Goal: Information Seeking & Learning: Learn about a topic

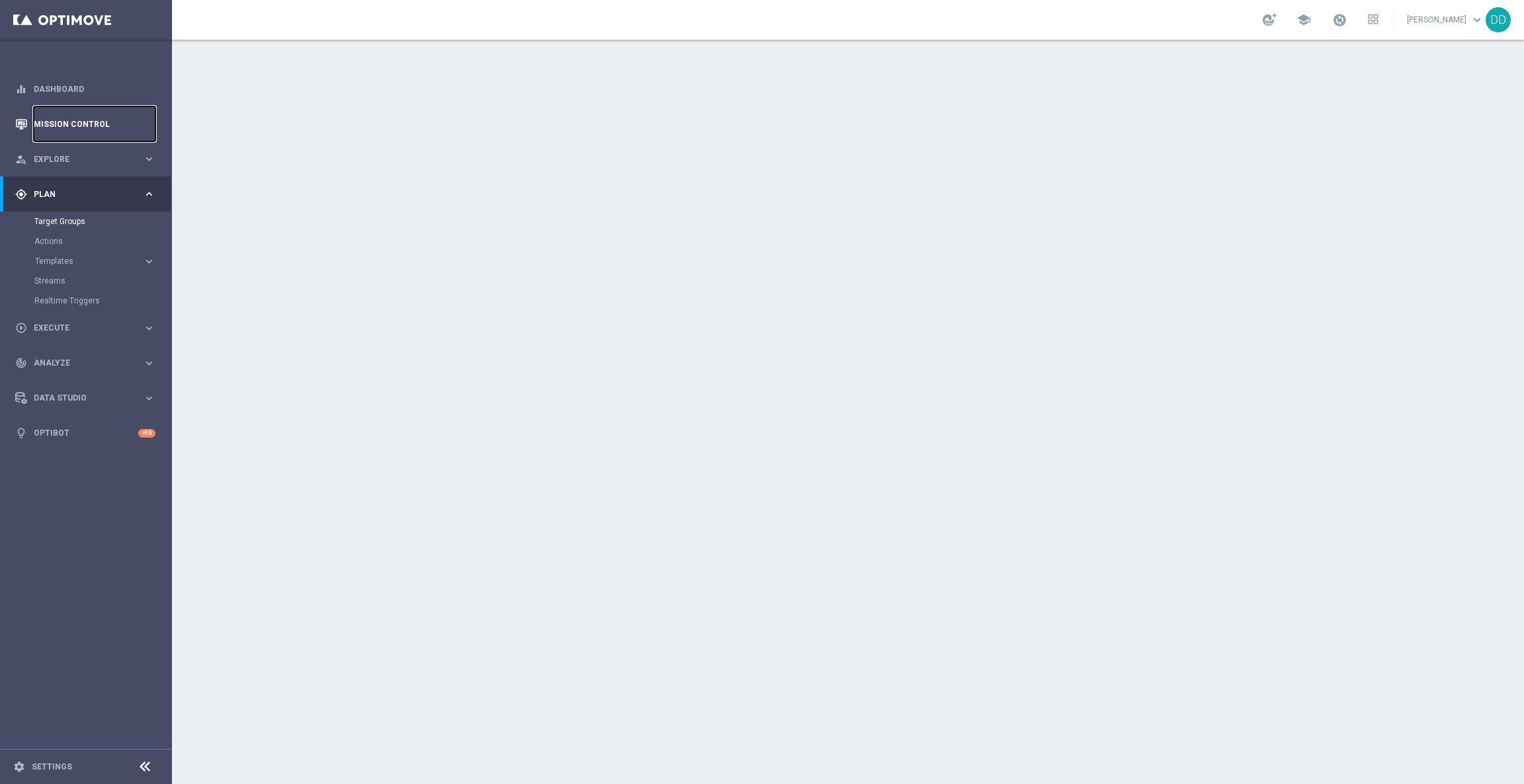
click at [69, 122] on link "Mission Control" at bounding box center [94, 123] width 121 height 35
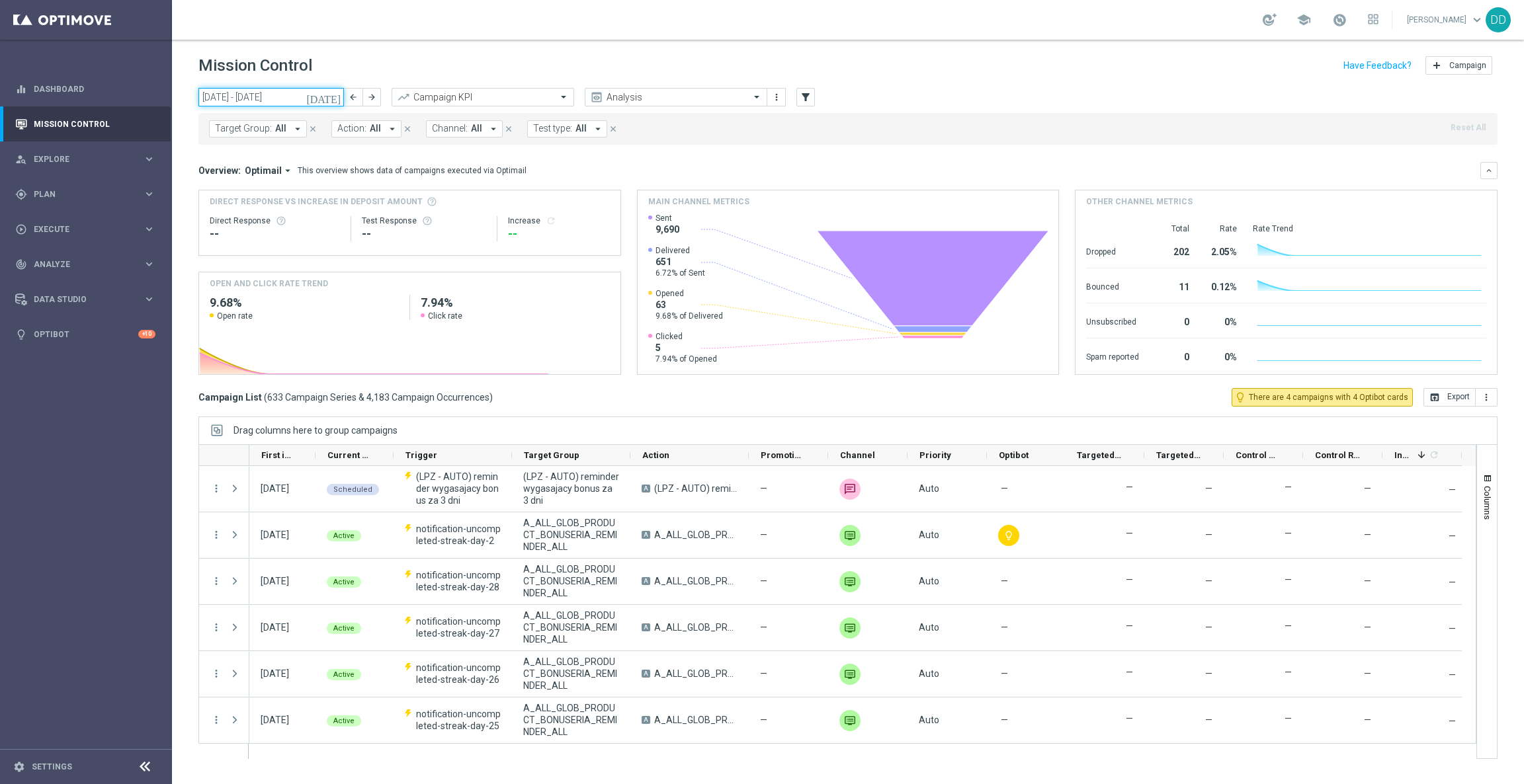
click at [288, 99] on input "06 Oct 2025 - 12 Oct 2025" at bounding box center [271, 96] width 145 height 19
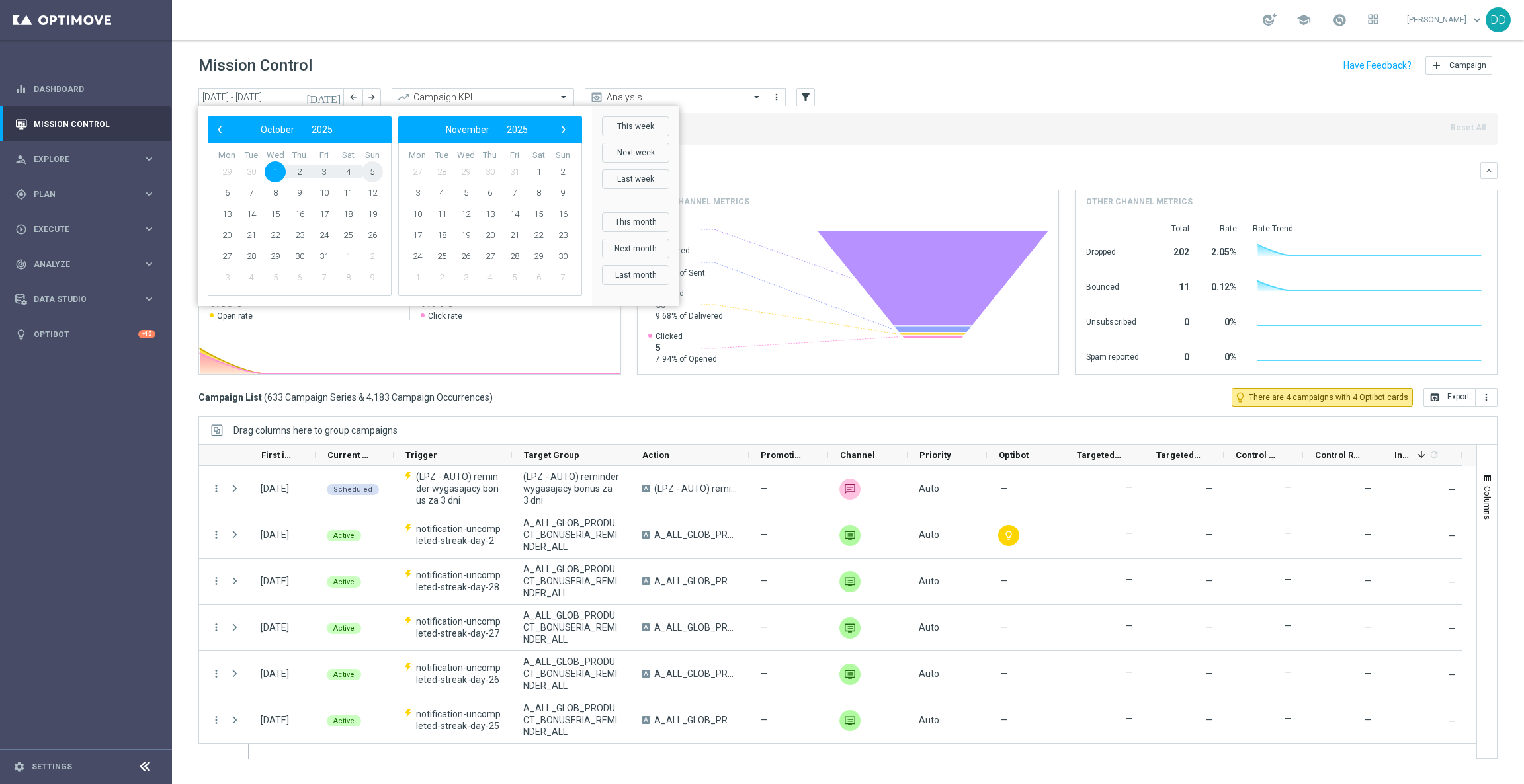
drag, startPoint x: 286, startPoint y: 173, endPoint x: 367, endPoint y: 169, distance: 81.1
click at [367, 169] on span "5" at bounding box center [372, 171] width 21 height 21
type input "[DATE] - [DATE]"
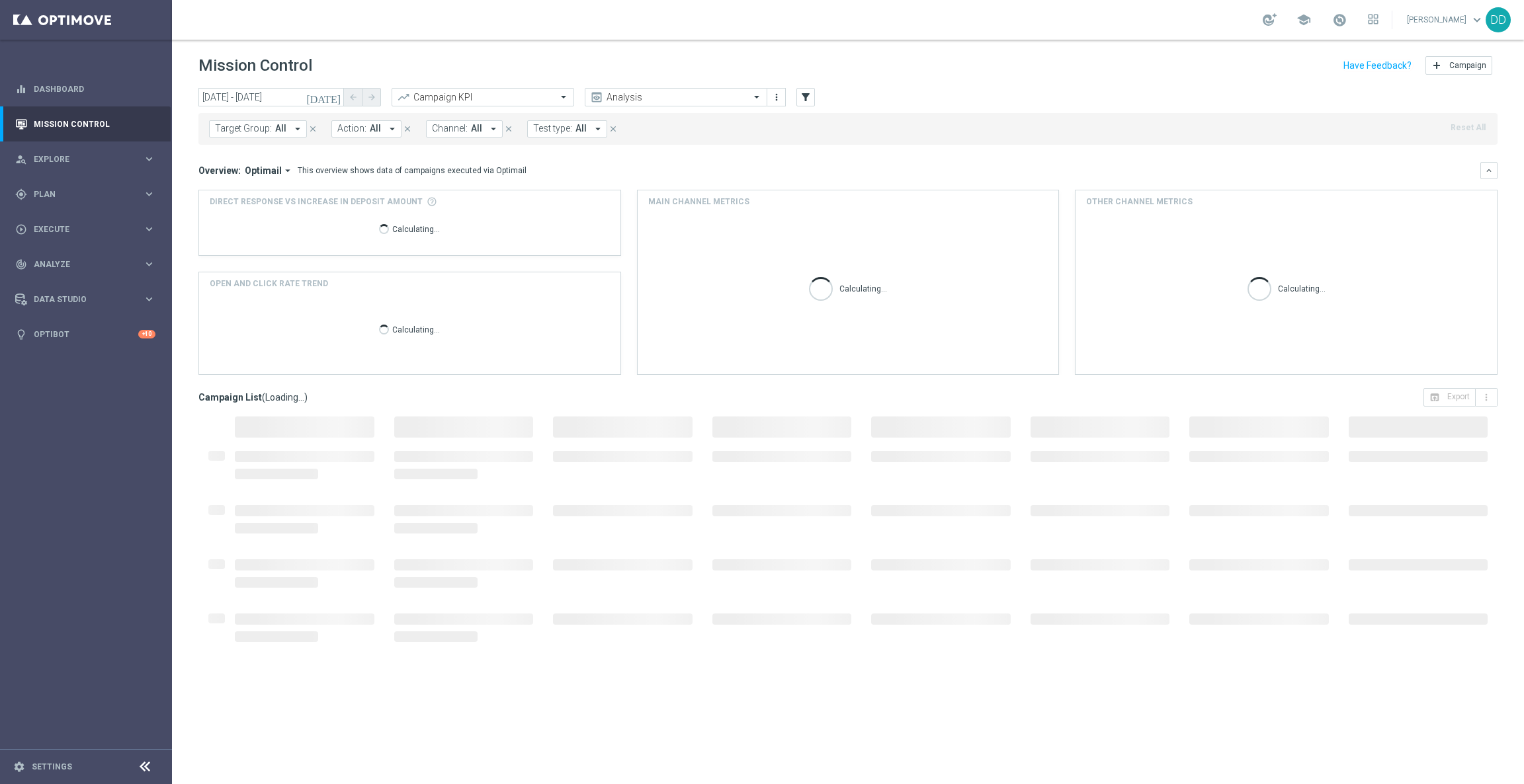
click at [275, 132] on span "All" at bounding box center [280, 128] width 11 height 11
click at [379, 135] on button "Action: All arrow_drop_down" at bounding box center [366, 128] width 71 height 17
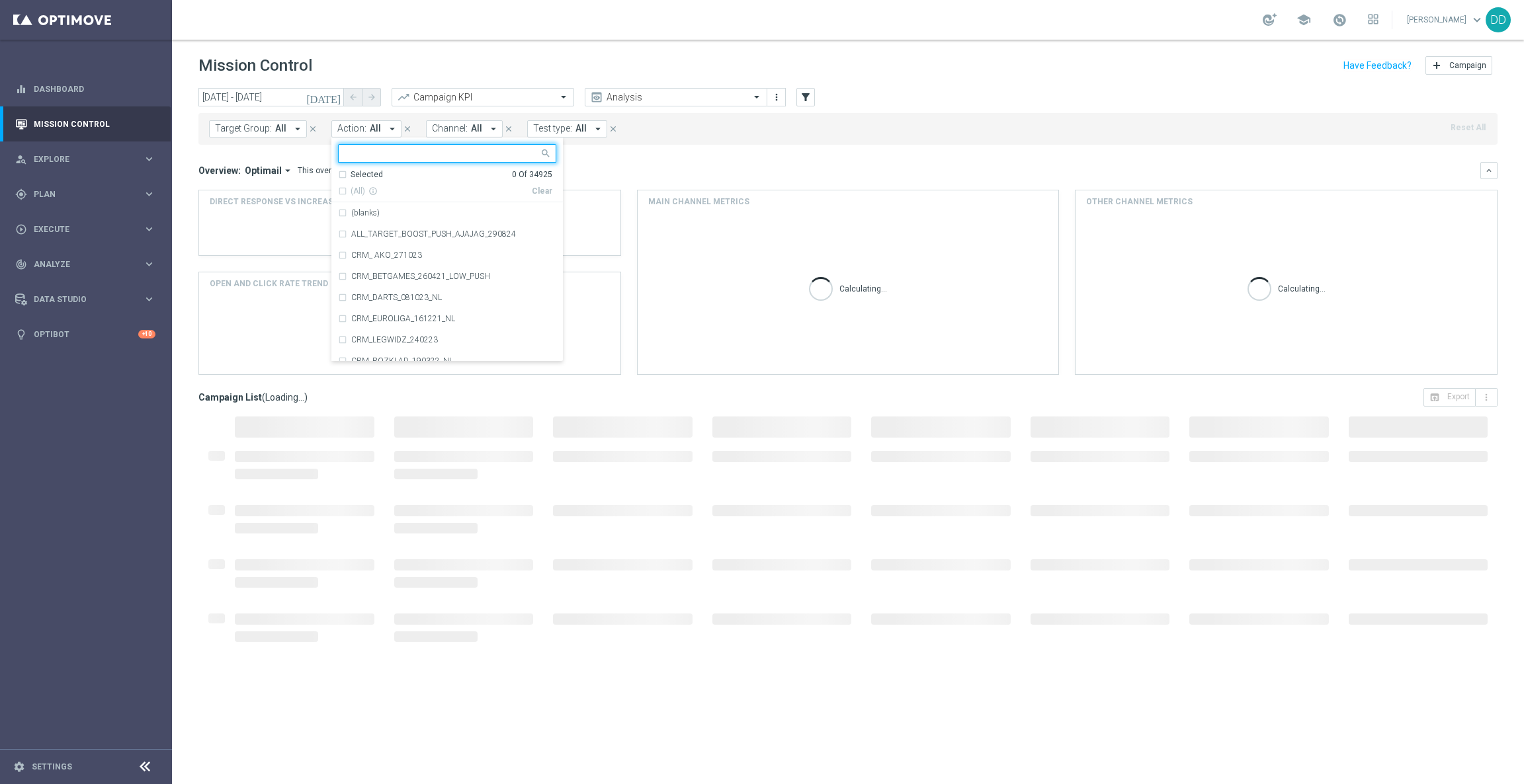
click at [487, 133] on icon "arrow_drop_down" at bounding box center [493, 129] width 12 height 12
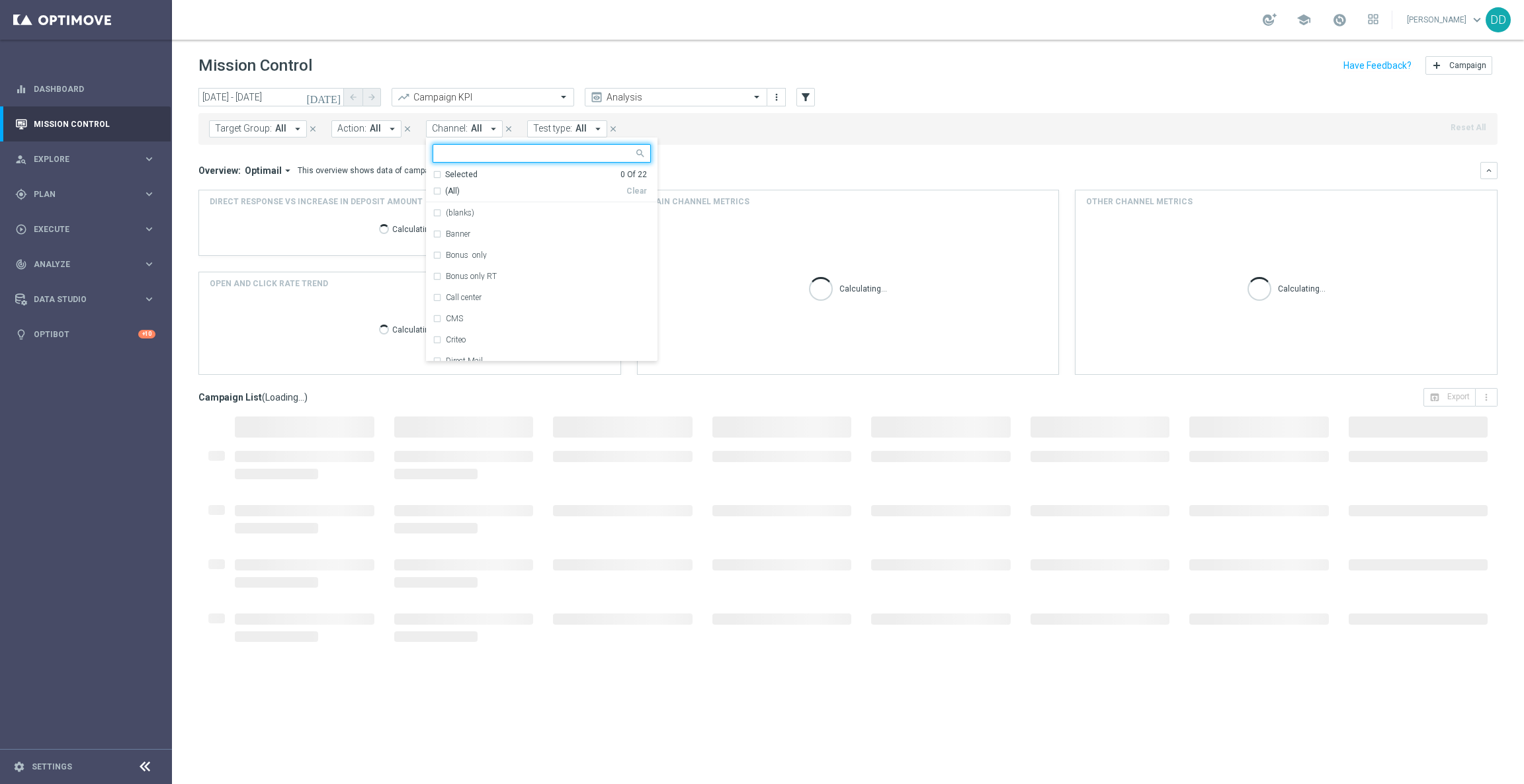
click at [485, 157] on input "text" at bounding box center [536, 153] width 194 height 11
click at [295, 123] on icon "arrow_drop_down" at bounding box center [297, 129] width 12 height 12
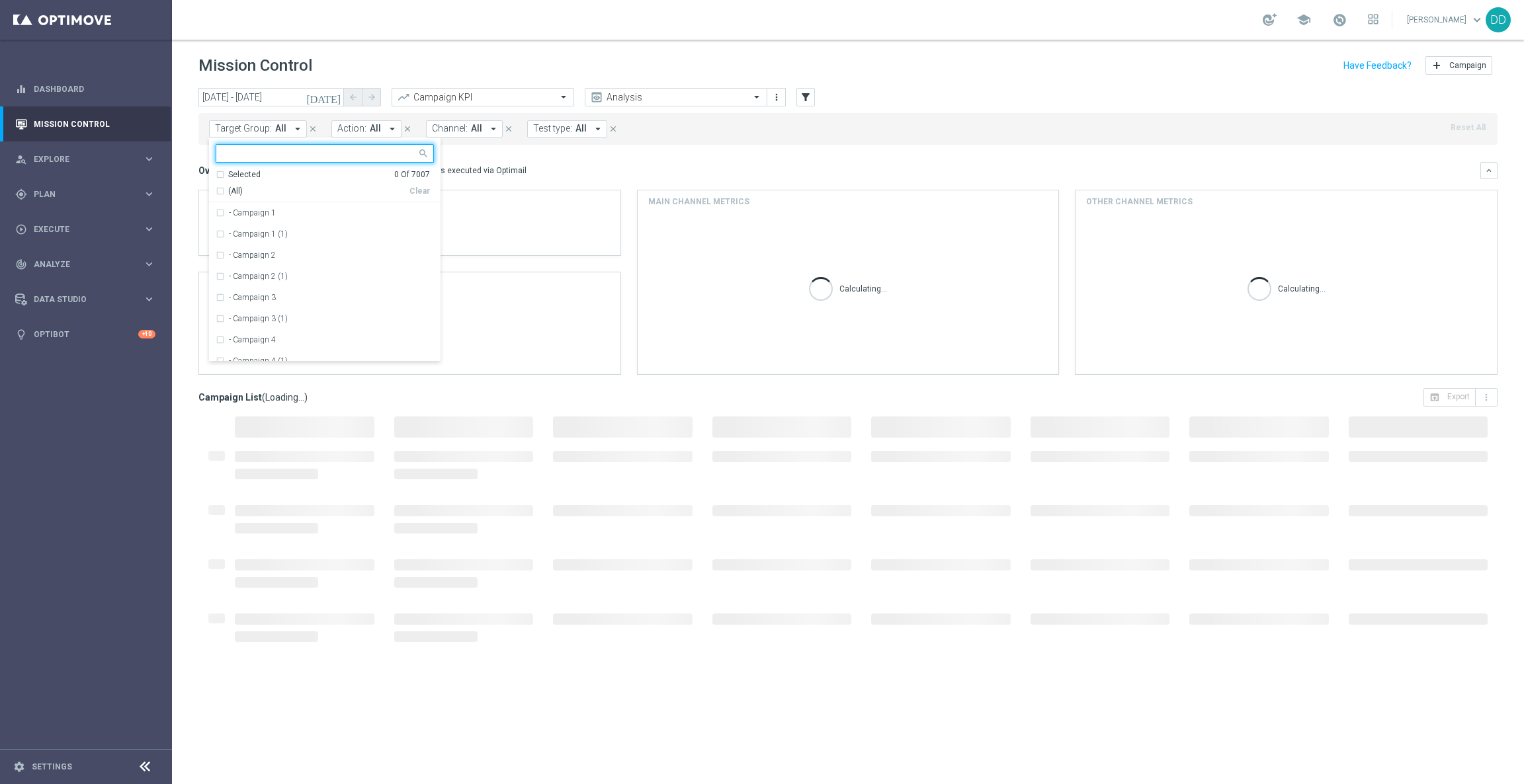
click at [311, 150] on input "text" at bounding box center [319, 153] width 194 height 11
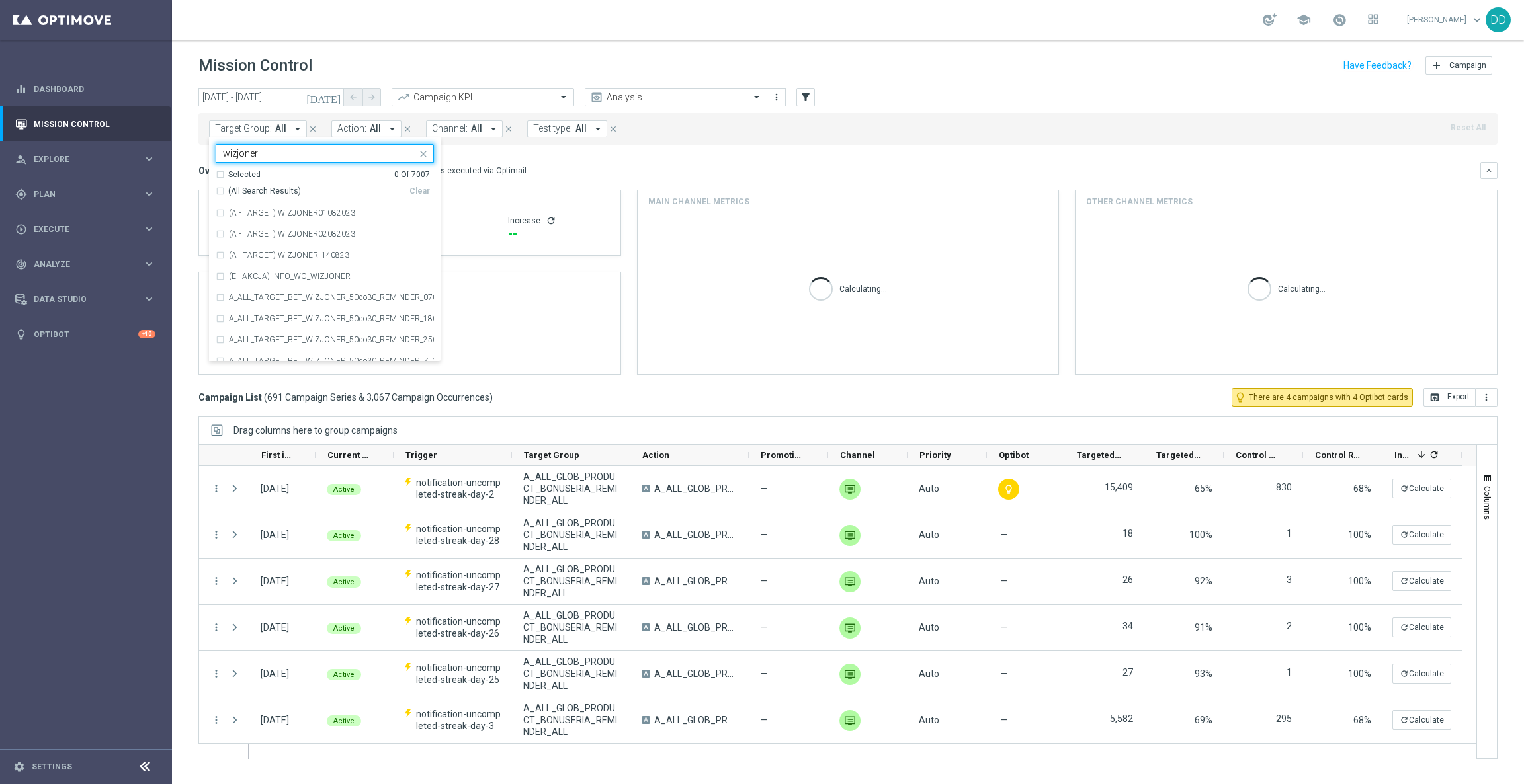
click at [219, 189] on div "(All Search Results)" at bounding box center [312, 191] width 194 height 11
type input "wizjoner"
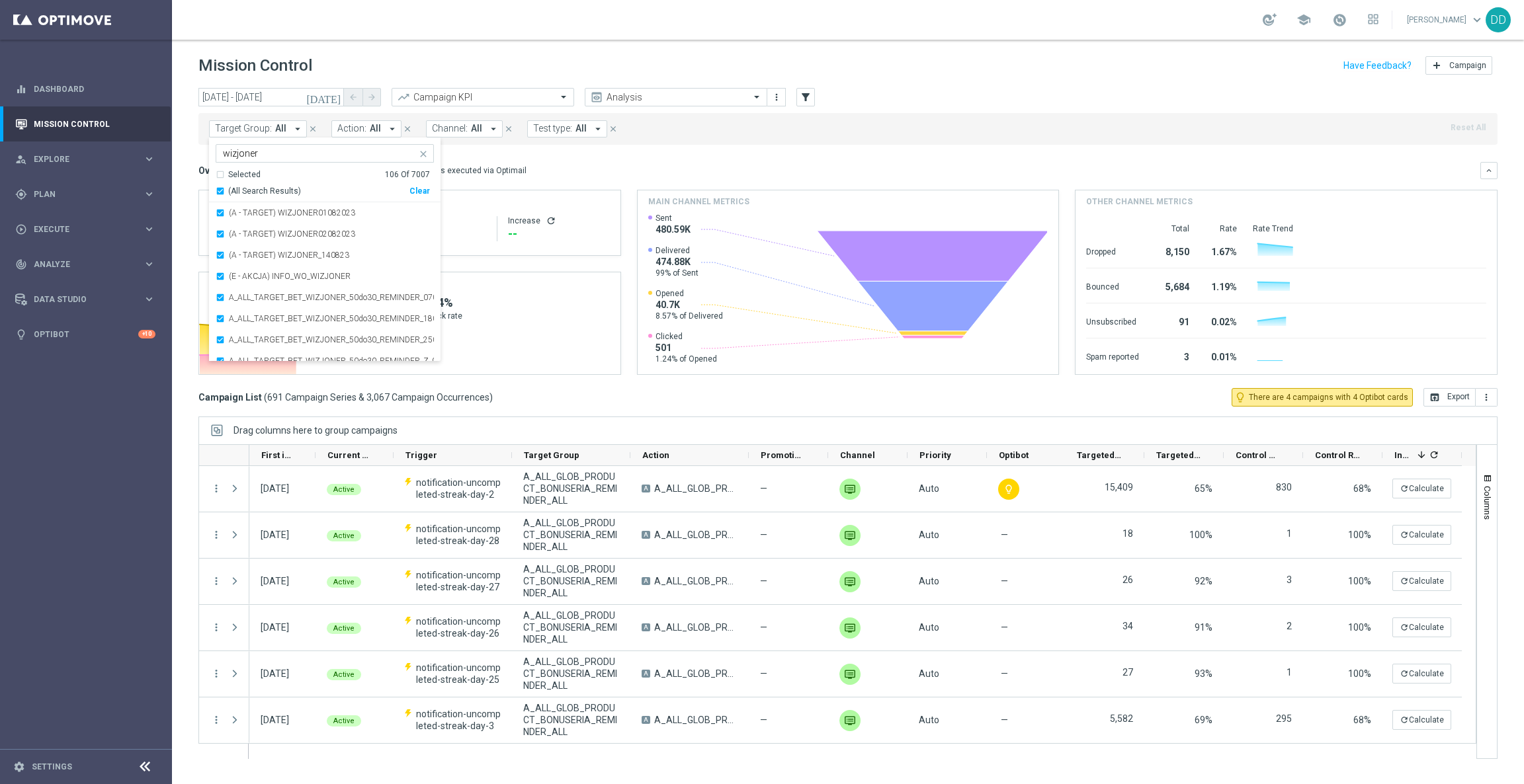
click at [649, 162] on div "Overview: Optimail arrow_drop_down This overview shows data of campaigns execut…" at bounding box center [848, 170] width 1299 height 17
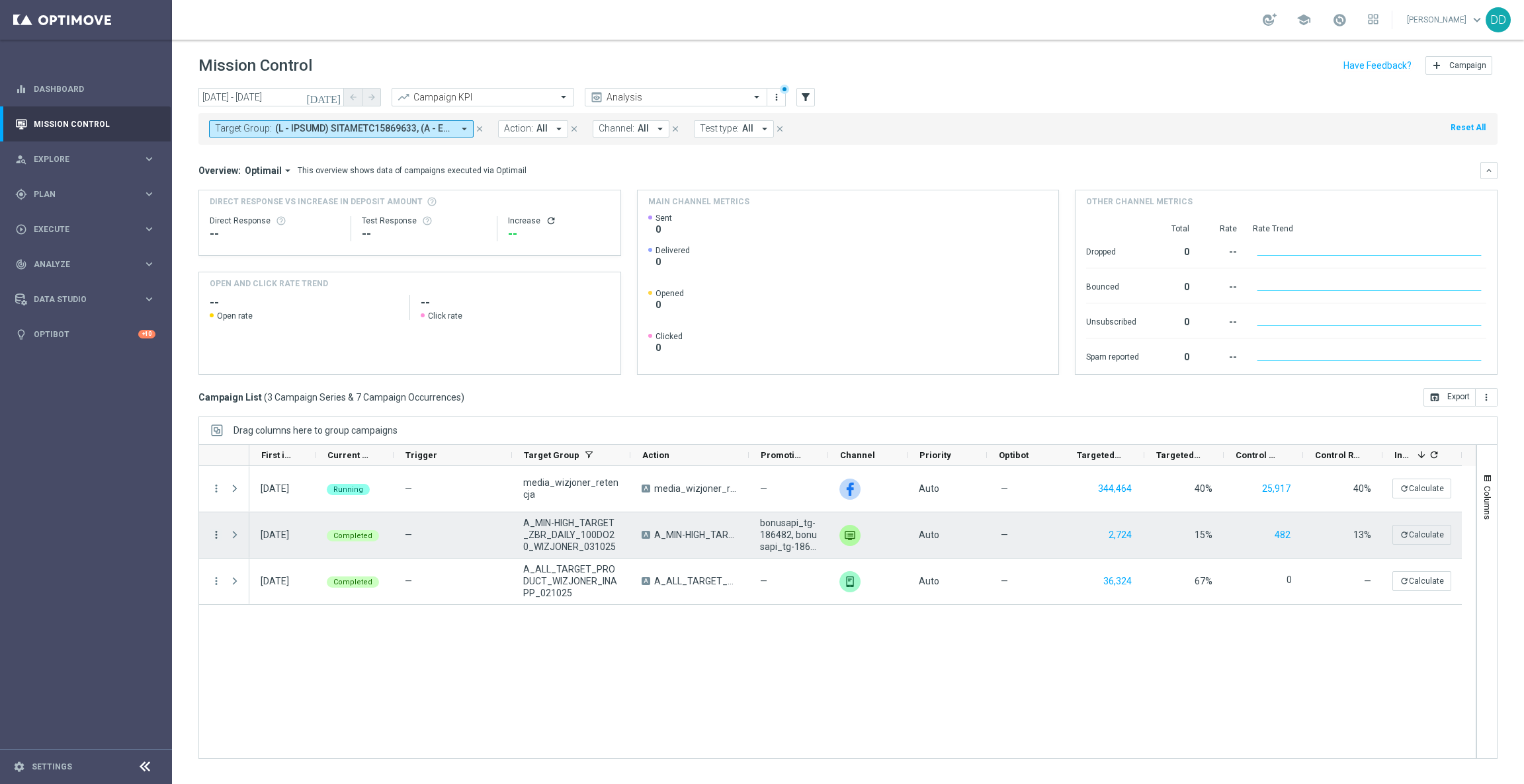
click at [213, 535] on icon "more_vert" at bounding box center [217, 535] width 12 height 12
click at [293, 621] on span "Go to Campaign Analysis" at bounding box center [289, 617] width 94 height 9
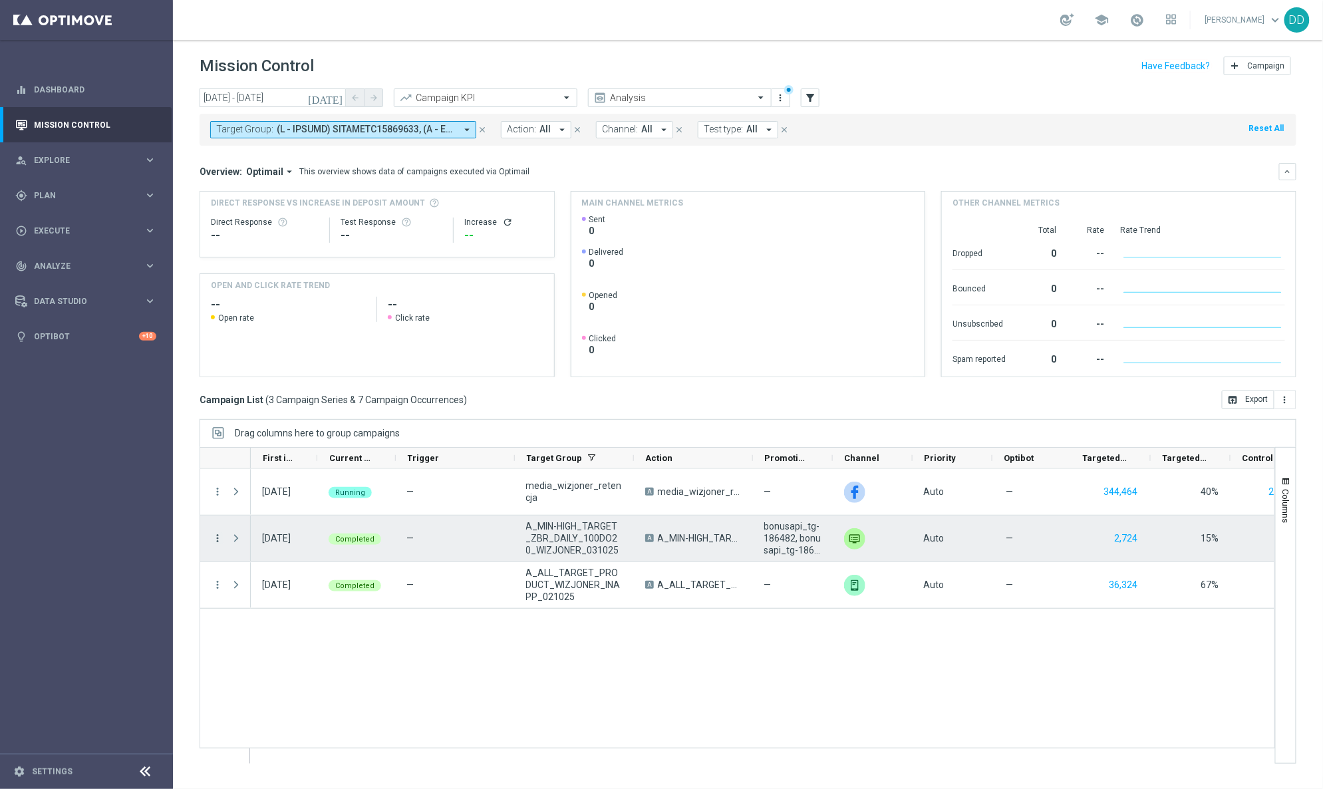
click at [219, 537] on icon "more_vert" at bounding box center [218, 538] width 12 height 12
click at [274, 623] on span "Go to Campaign Analysis" at bounding box center [291, 621] width 95 height 9
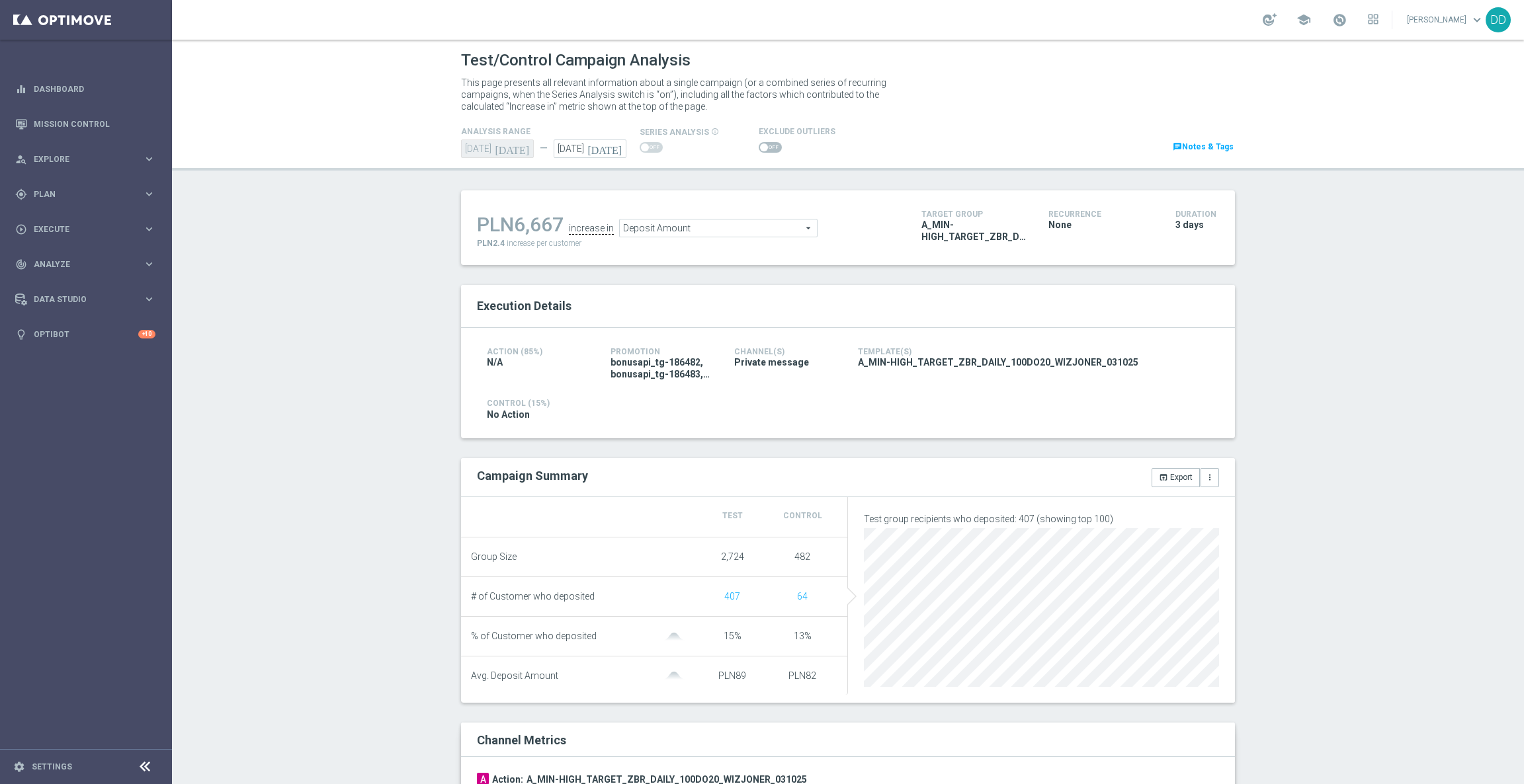
click at [714, 231] on span "Deposit Amount" at bounding box center [718, 228] width 197 height 17
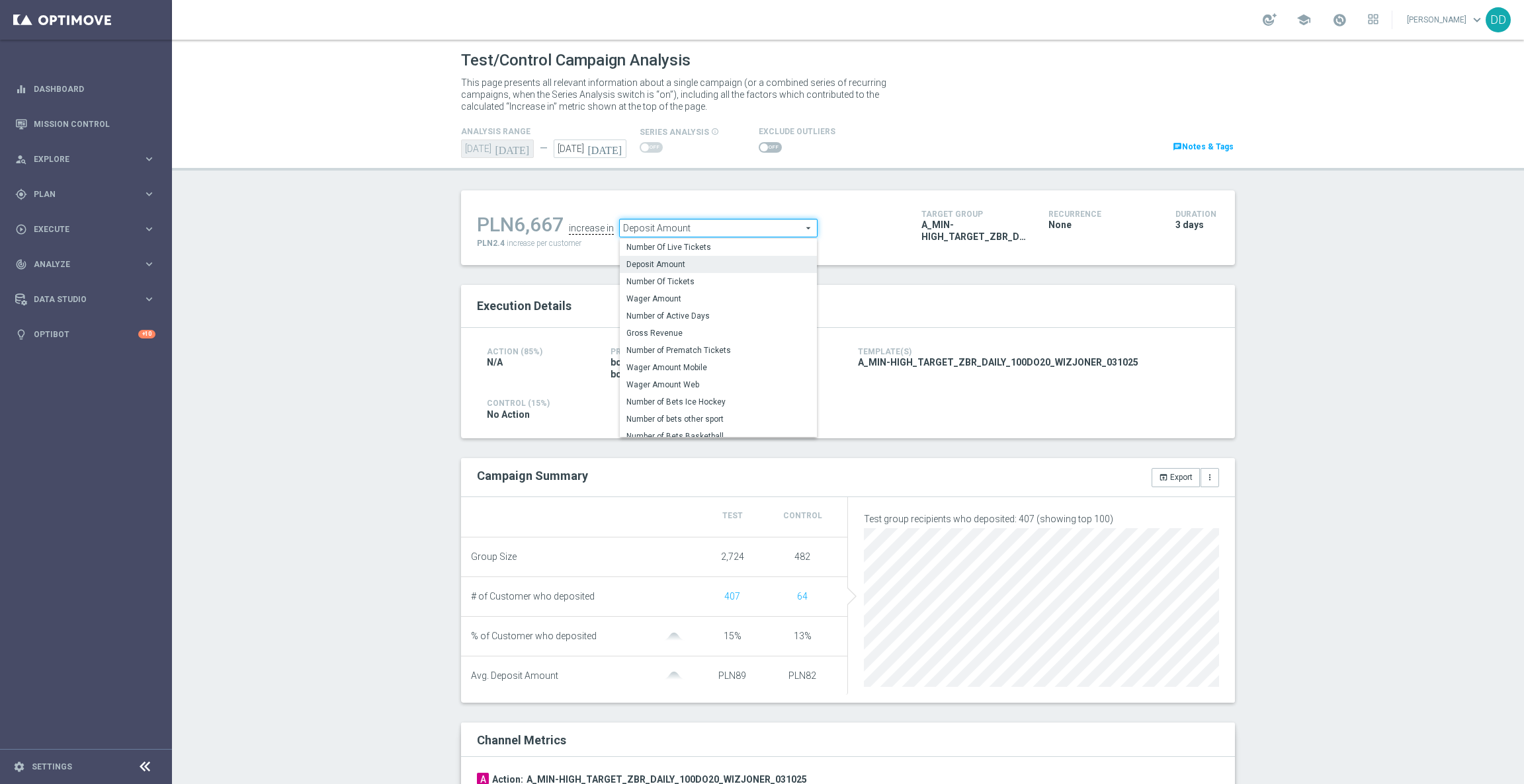
click at [697, 229] on span "Deposit Amount" at bounding box center [718, 228] width 197 height 17
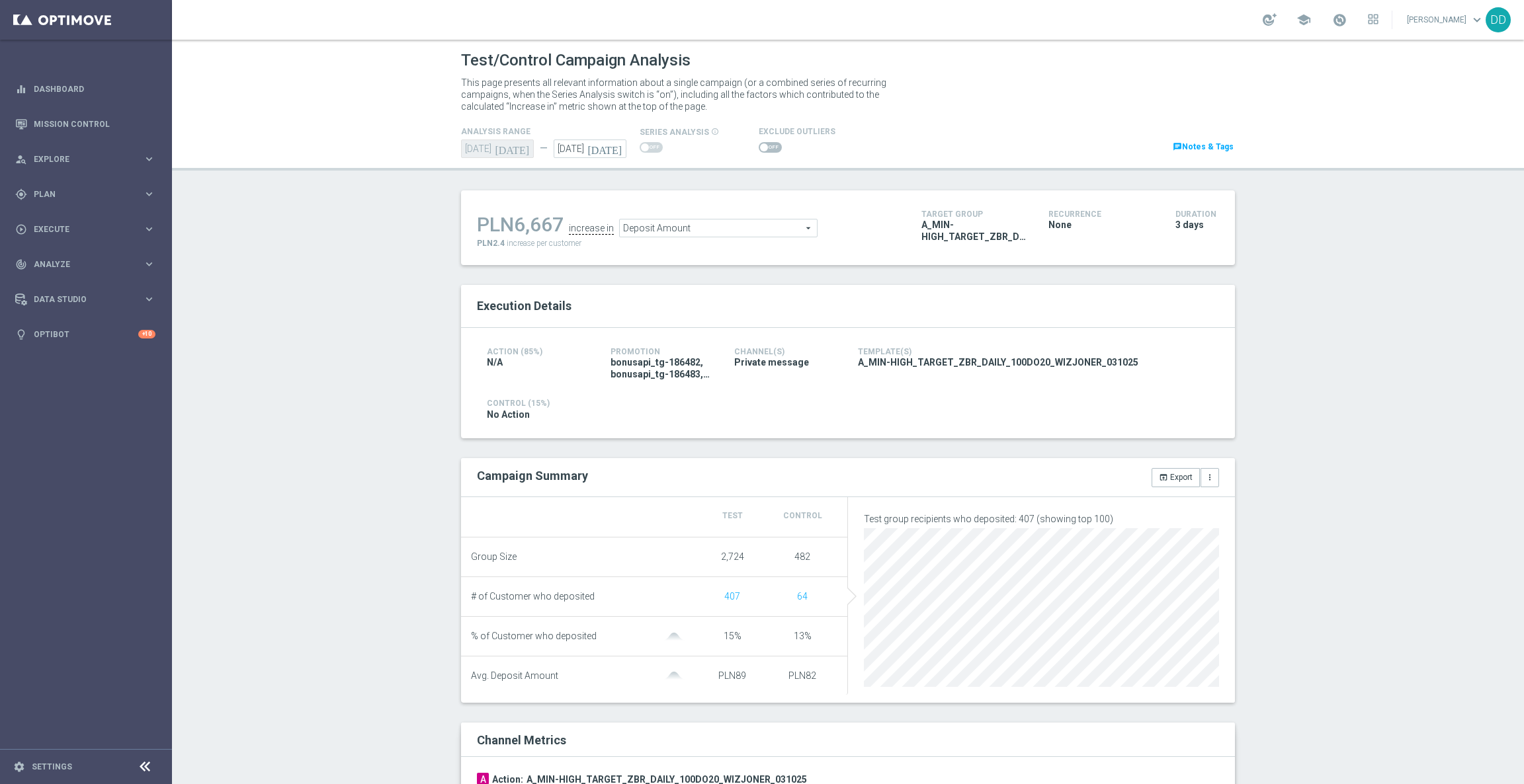
click at [697, 229] on span "Deposit Amount" at bounding box center [718, 228] width 197 height 17
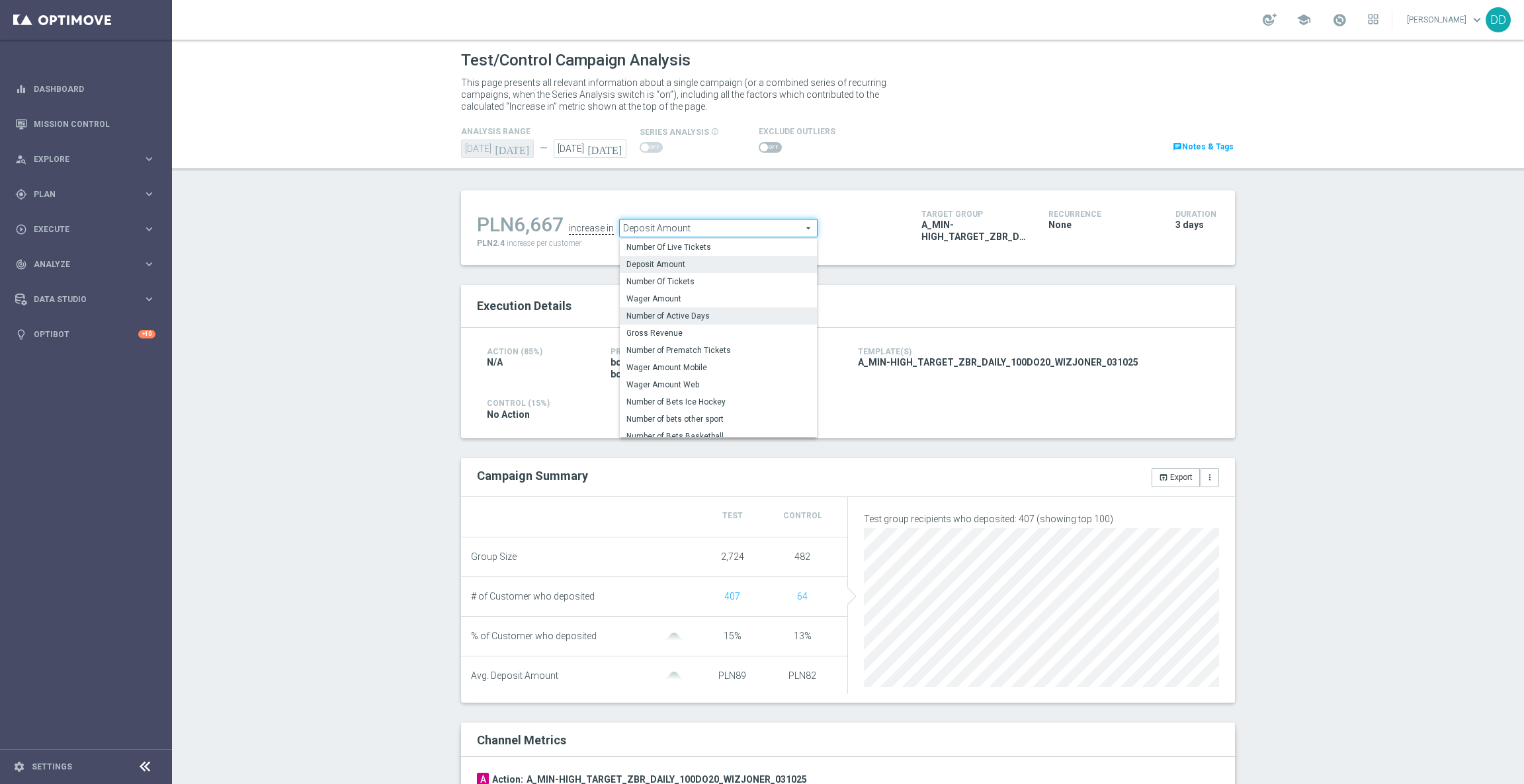
click at [698, 319] on span "Number of Active Days" at bounding box center [718, 316] width 184 height 11
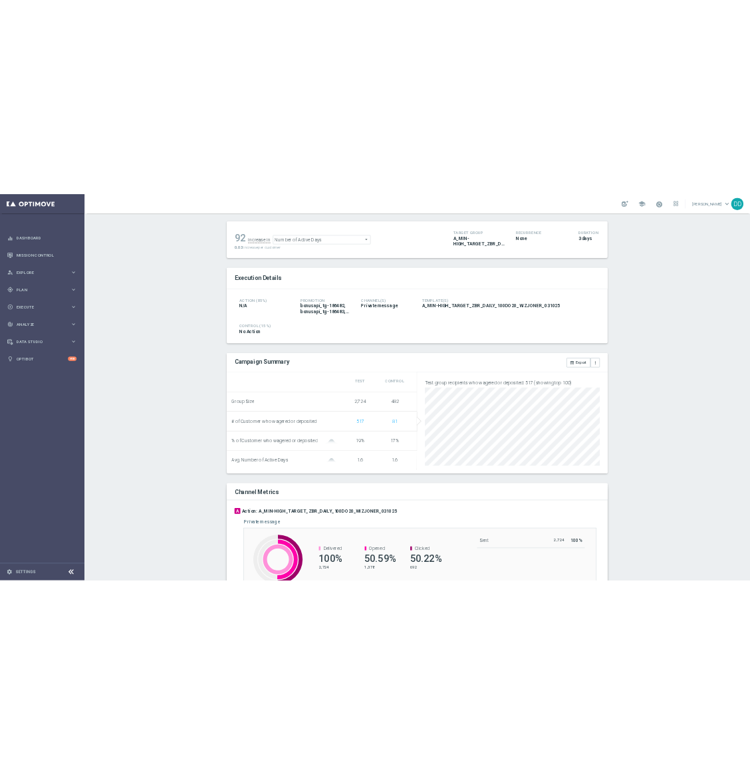
scroll to position [18, 0]
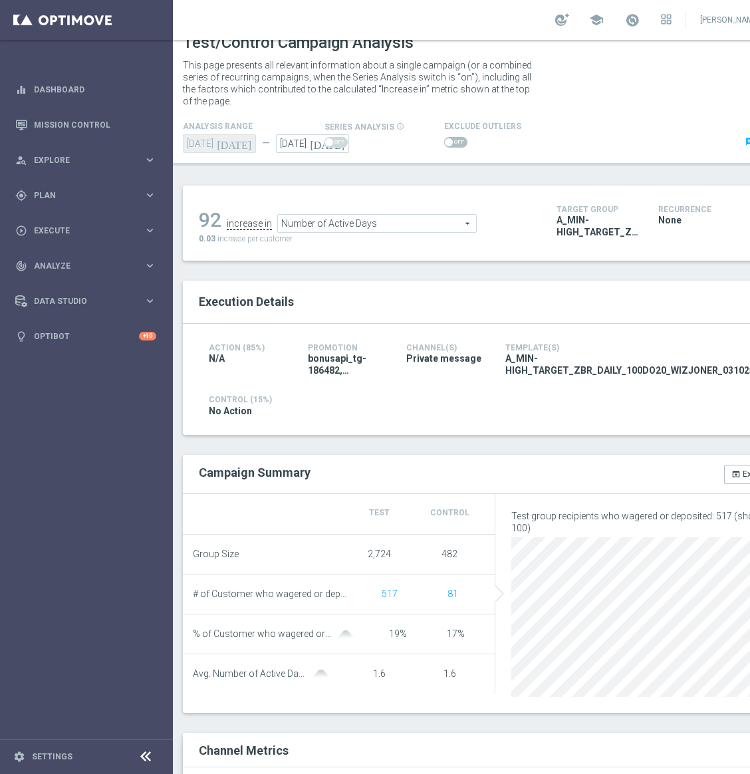
click at [46, 516] on sidenavbar "equalizer Dashboard Mission Control" at bounding box center [86, 387] width 173 height 774
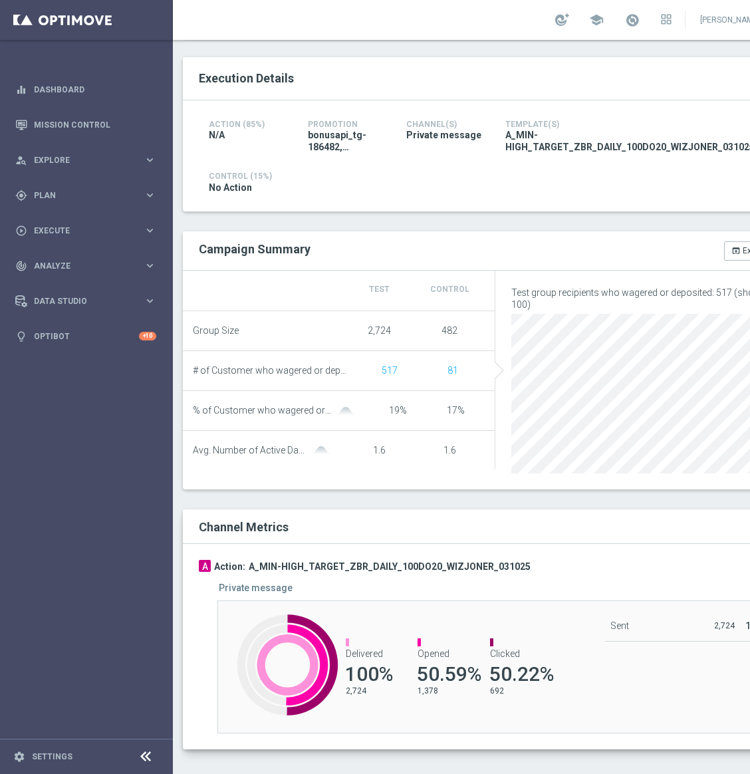
scroll to position [0, 0]
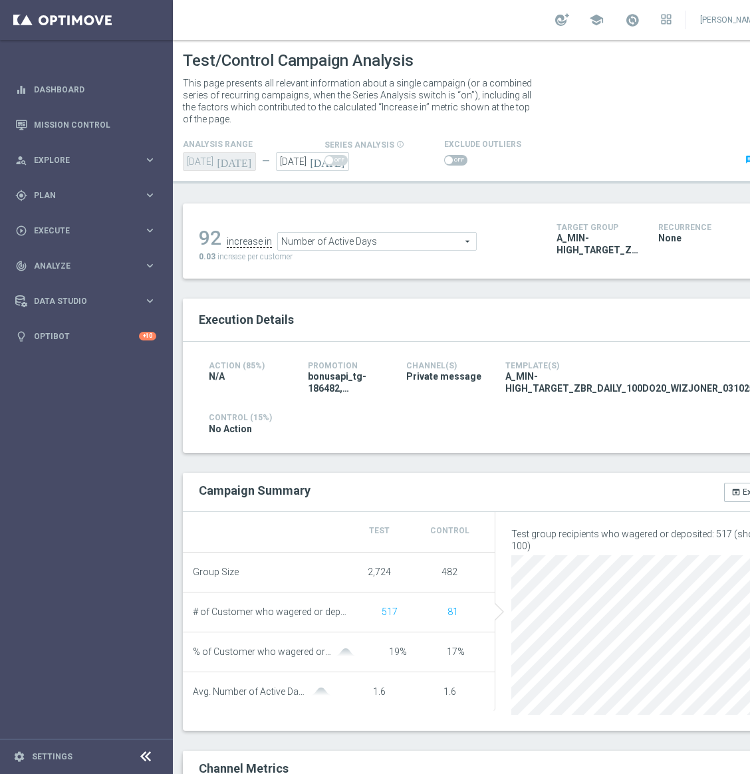
click at [392, 240] on span "Number of Active Days" at bounding box center [377, 241] width 198 height 17
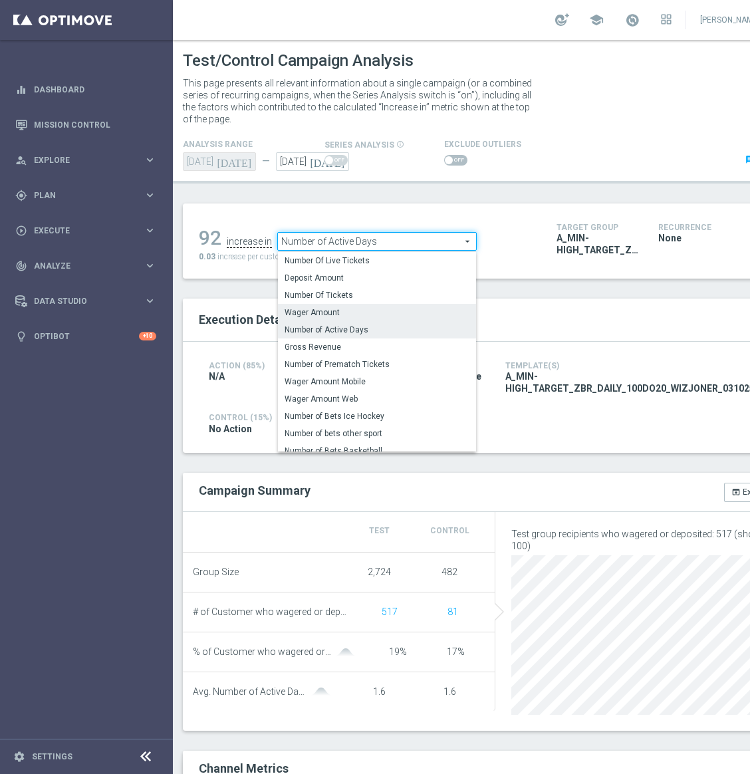
click at [361, 306] on label "Wager Amount" at bounding box center [377, 312] width 198 height 17
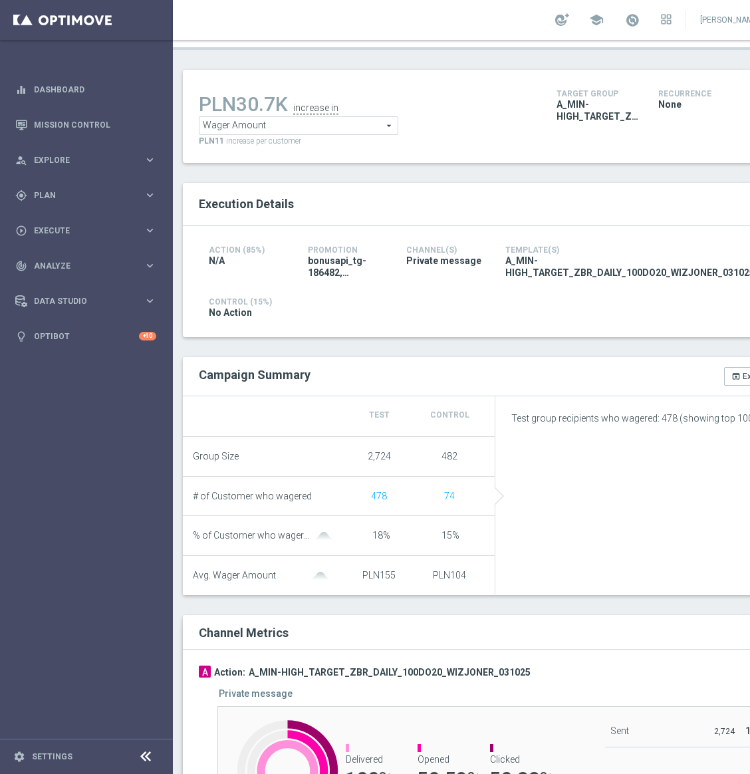
scroll to position [100, 0]
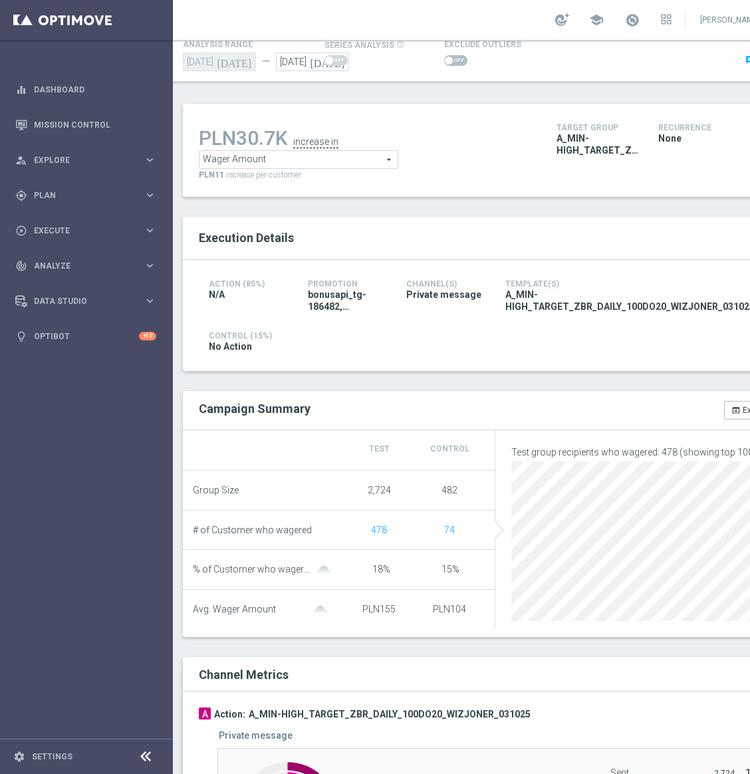
click at [92, 579] on sidenavbar "equalizer Dashboard Mission Control" at bounding box center [86, 387] width 173 height 774
click at [341, 155] on span "Wager Amount" at bounding box center [299, 159] width 198 height 17
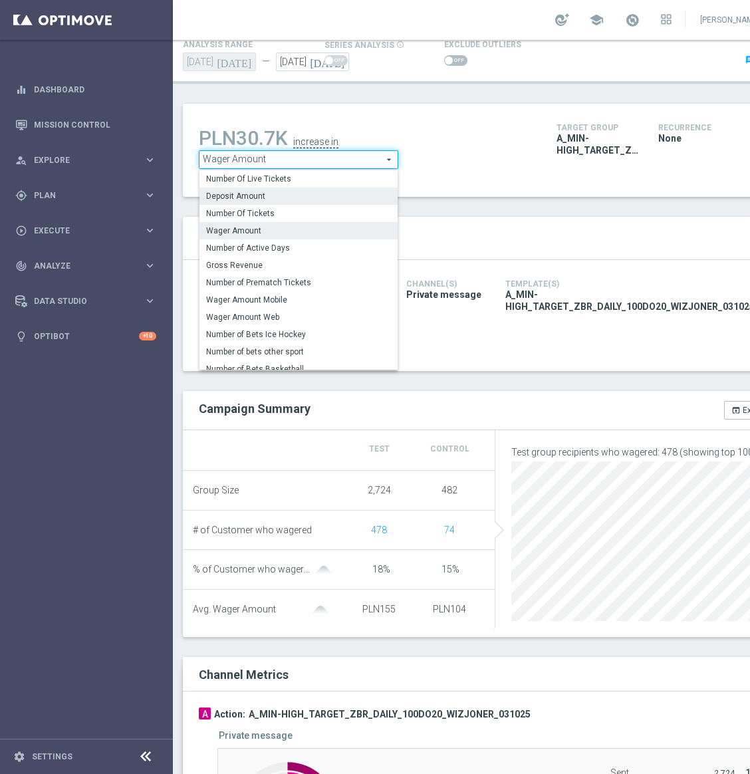
click at [297, 193] on span "Deposit Amount" at bounding box center [298, 196] width 185 height 11
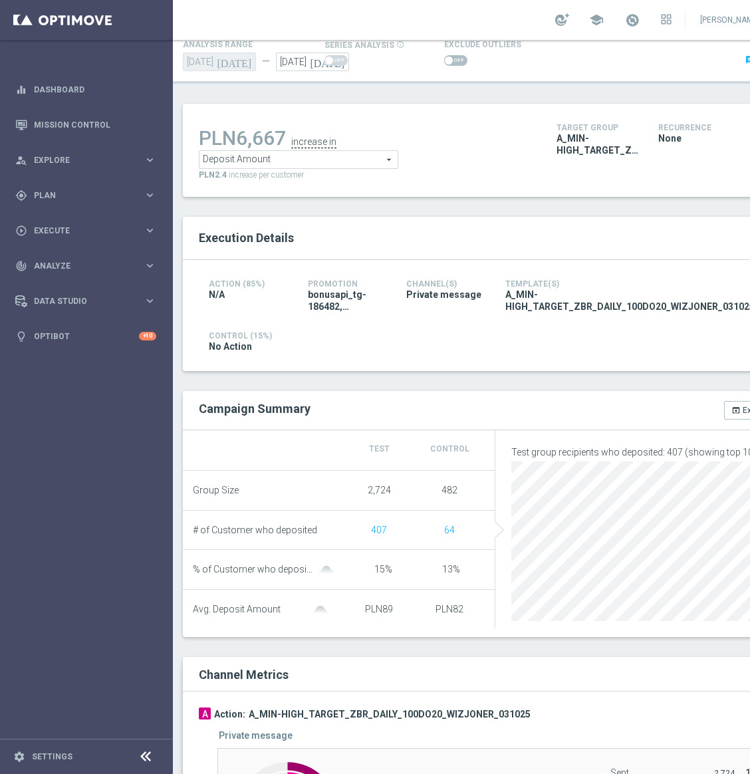
click at [329, 166] on span "Deposit Amount" at bounding box center [299, 159] width 198 height 17
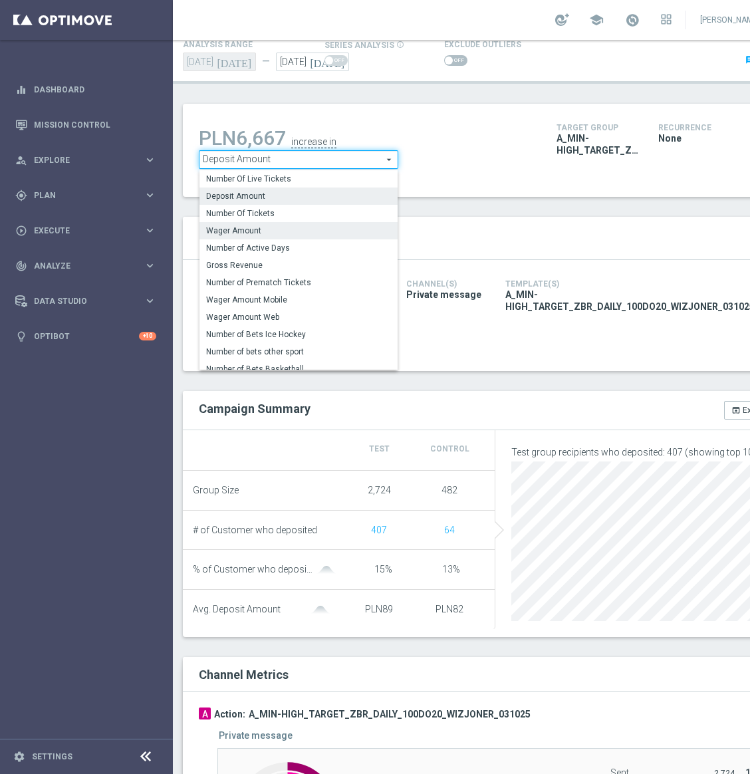
click at [302, 222] on label "Wager Amount" at bounding box center [299, 230] width 198 height 17
type input "Wager Amount"
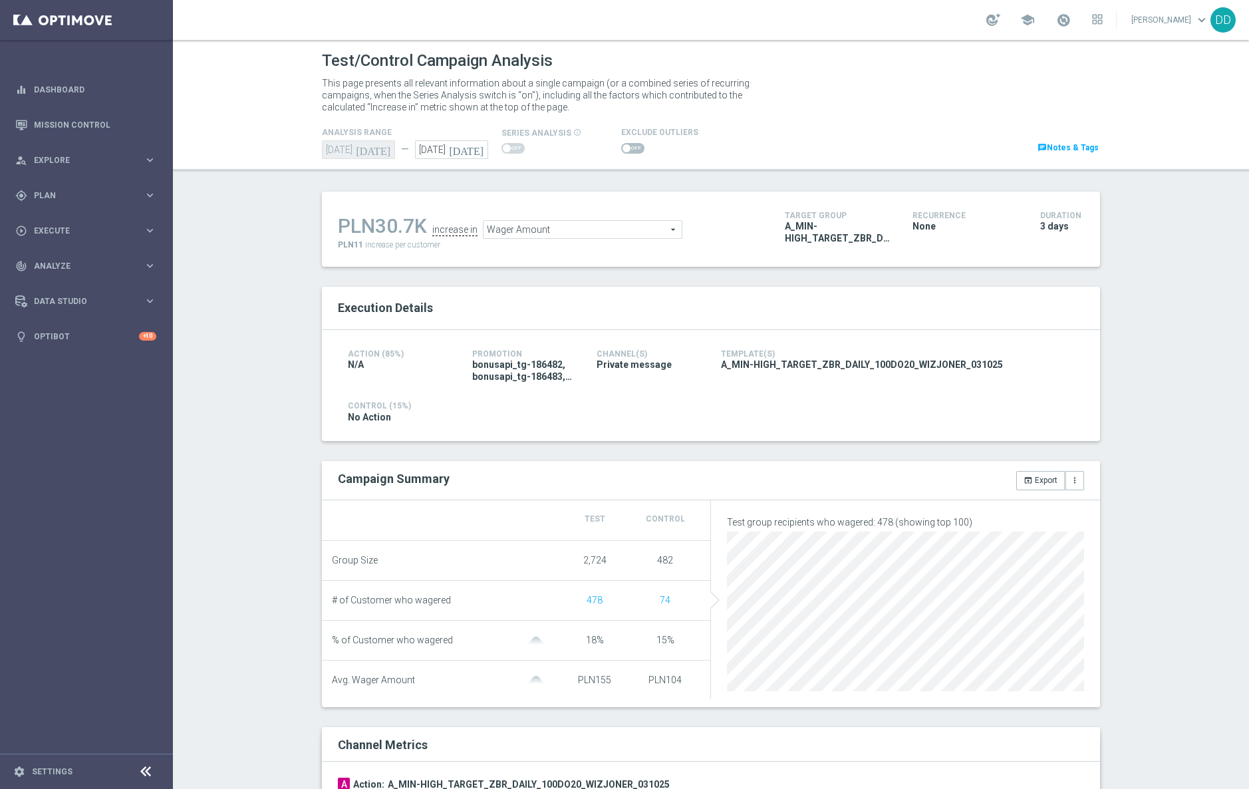
drag, startPoint x: 840, startPoint y: 365, endPoint x: 703, endPoint y: 373, distance: 136.6
click at [711, 373] on div "Template(s) A_MIN-HIGH_TARGET_ZBR_DAILY_100DO20_WIZJONER_031025" at bounding box center [897, 359] width 373 height 27
copy span "A_MIN-HIGH_TARGET_ZBR_DAILY_100DO20_WIZJONER_031025"
click at [75, 118] on link "Mission Control" at bounding box center [95, 124] width 122 height 35
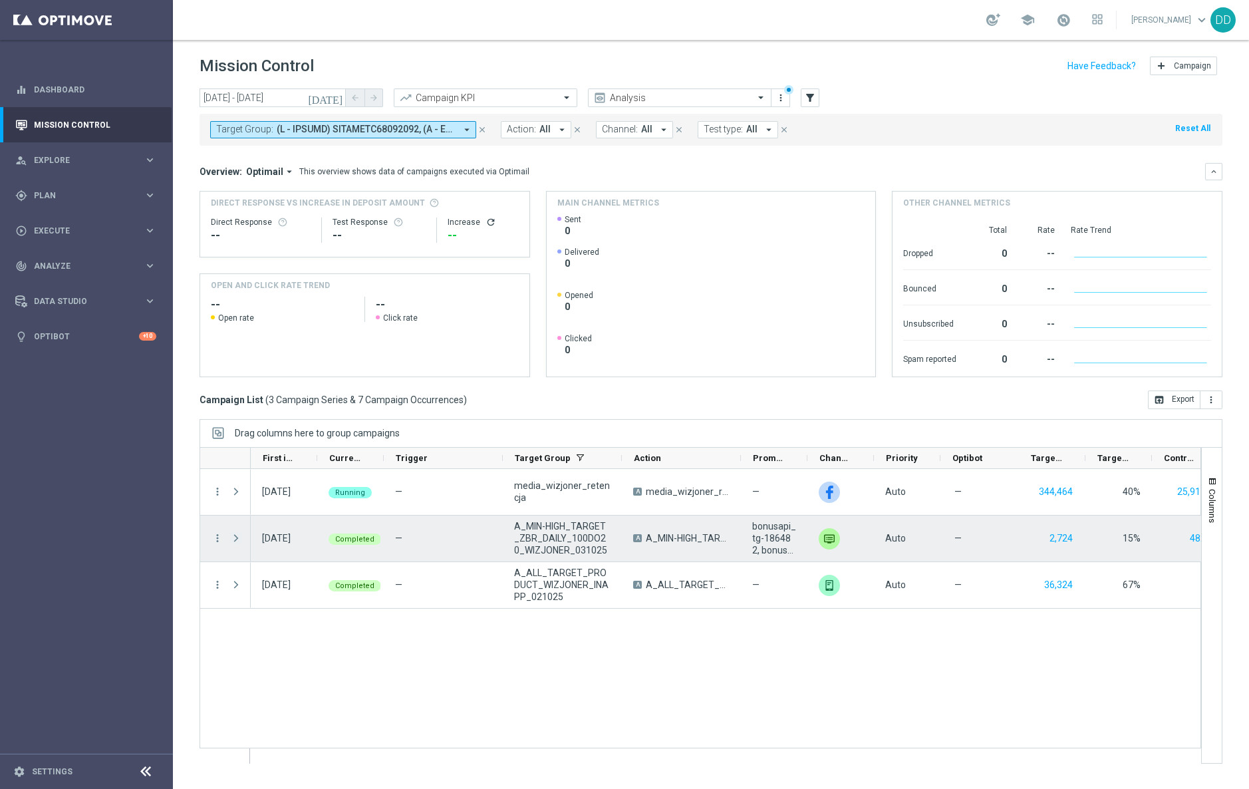
click at [234, 540] on span "Press SPACE to select this row." at bounding box center [236, 538] width 12 height 11
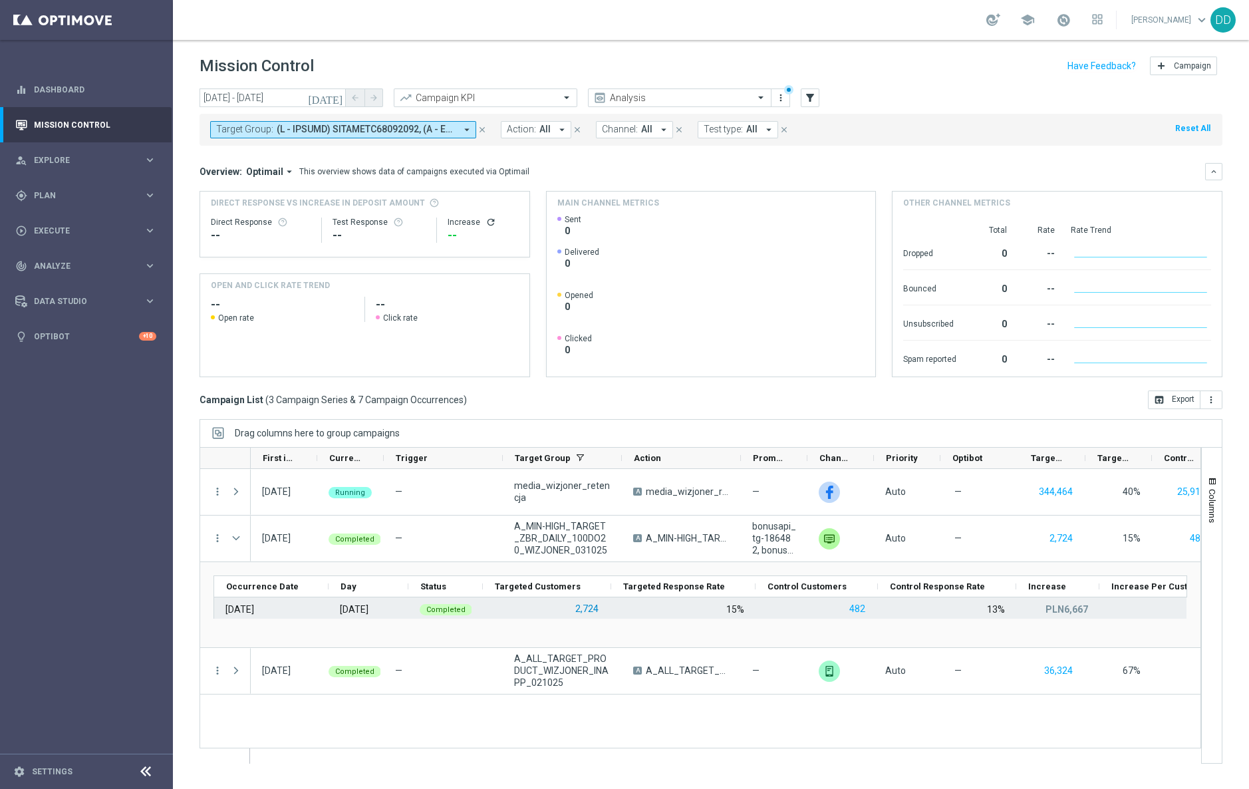
click at [585, 612] on button "2,724" at bounding box center [587, 609] width 26 height 17
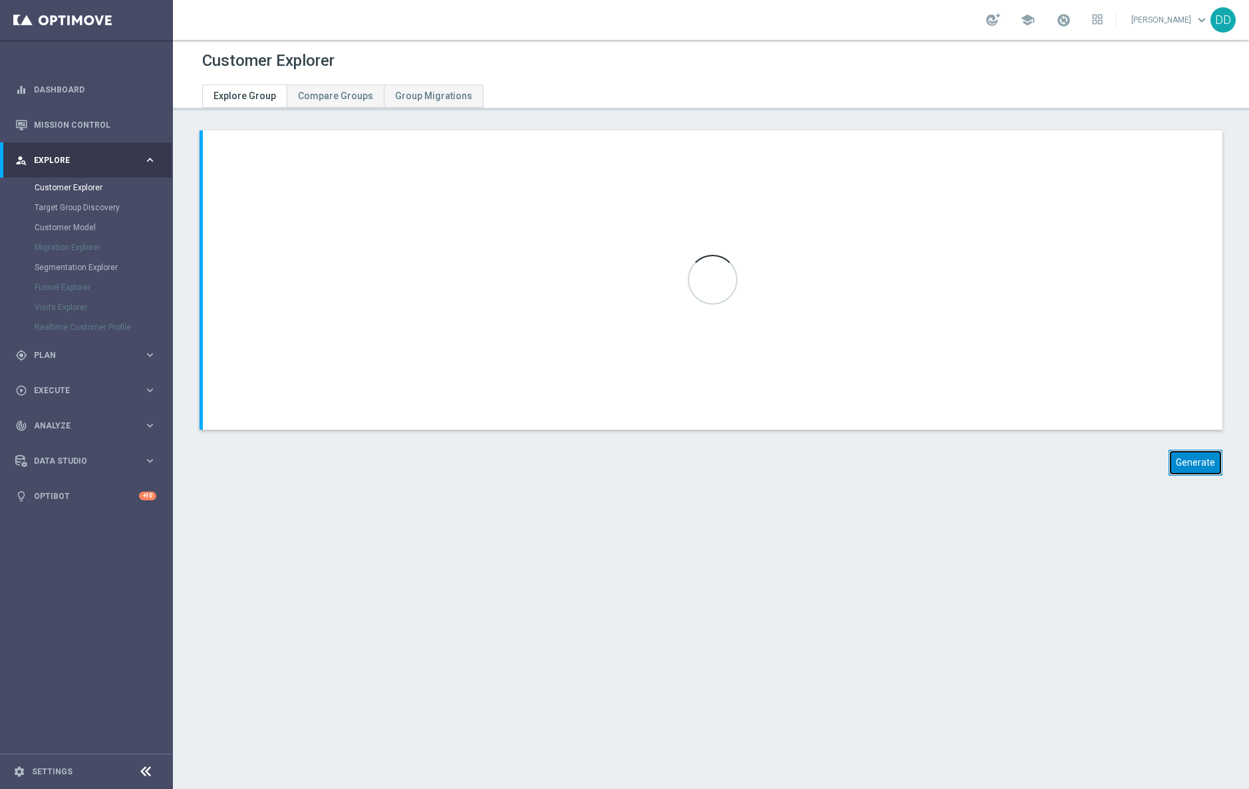
click at [1169, 463] on button "Generate" at bounding box center [1196, 463] width 54 height 26
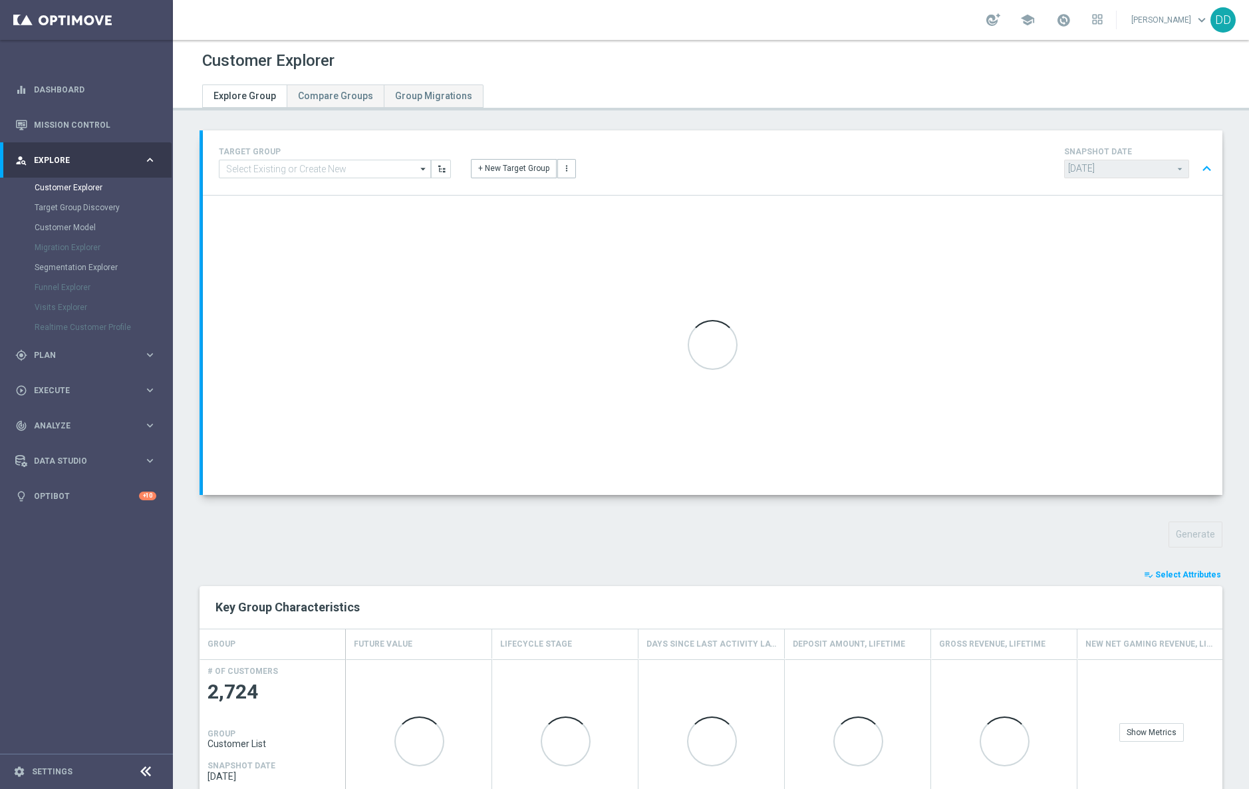
click at [245, 541] on div "Generate" at bounding box center [711, 535] width 1043 height 26
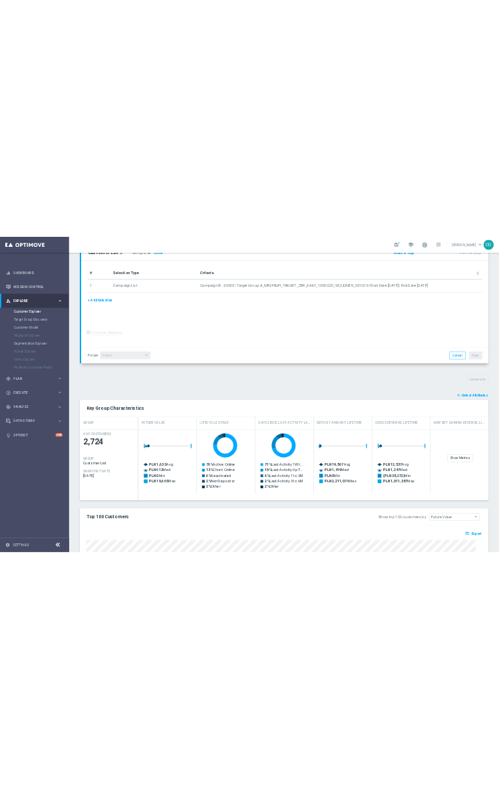
scroll to position [470, 0]
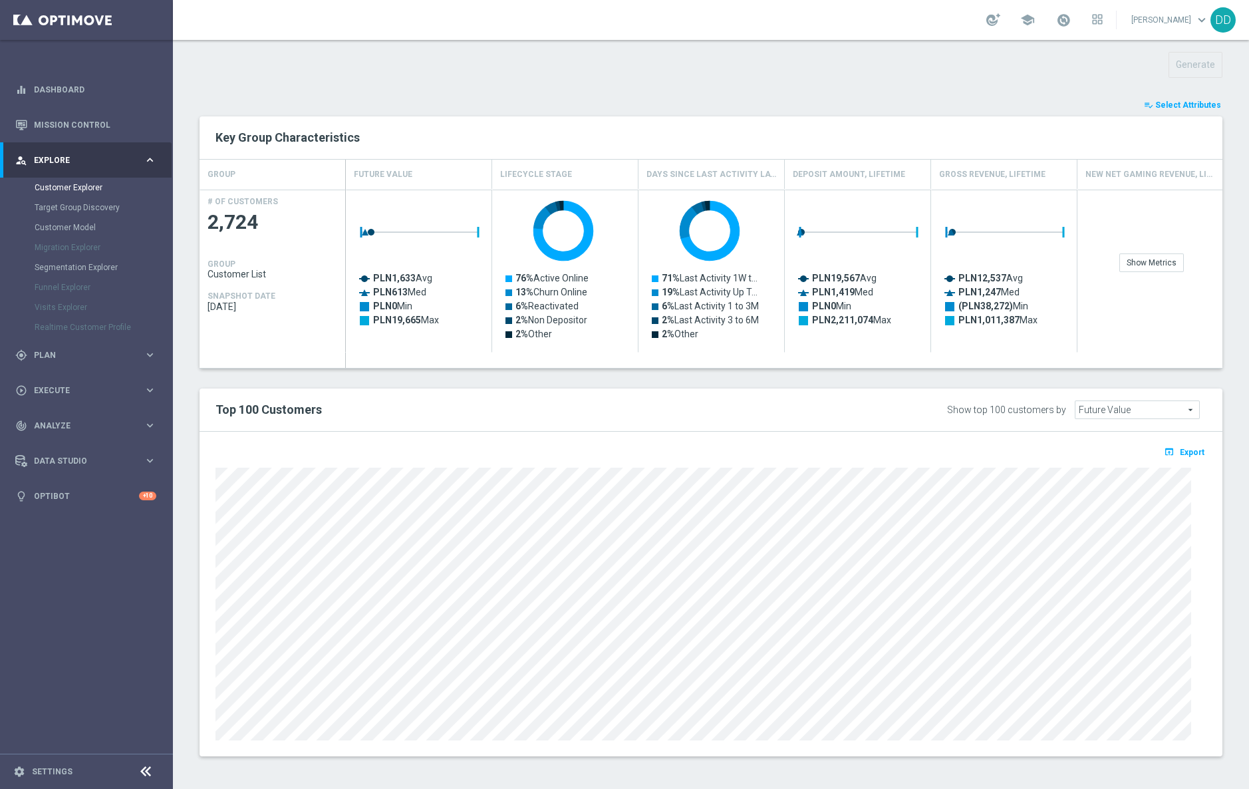
click at [568, 430] on div "Top 100 Customers Show top 100 customers by Future Value Future Value arrow_dro…" at bounding box center [711, 410] width 1023 height 43
click at [1164, 450] on icon "open_in_browser" at bounding box center [1171, 451] width 14 height 11
drag, startPoint x: 597, startPoint y: 401, endPoint x: 923, endPoint y: 167, distance: 401.0
click at [598, 401] on div "Top 100 Customers" at bounding box center [501, 410] width 590 height 23
drag, startPoint x: 480, startPoint y: 407, endPoint x: 488, endPoint y: 407, distance: 7.3
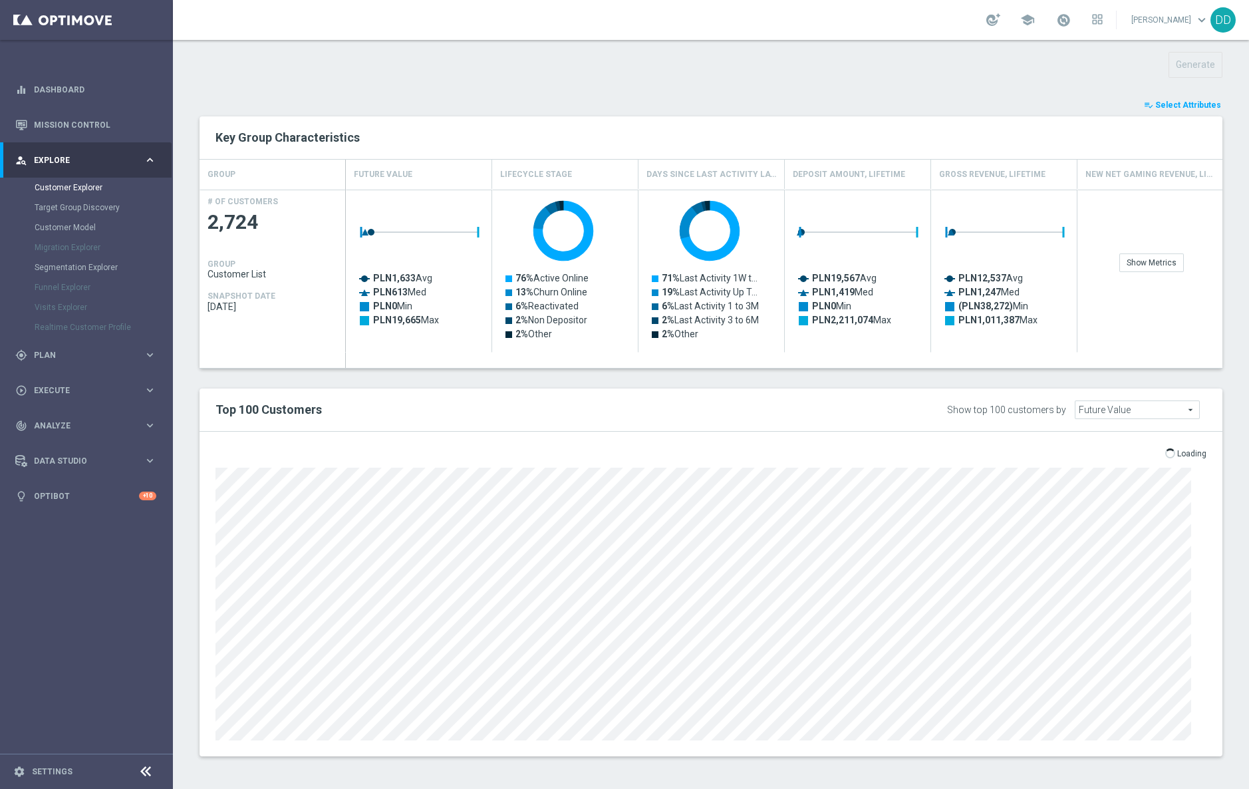
click at [480, 409] on h2 "Top 100 Customers" at bounding box center [501, 410] width 570 height 16
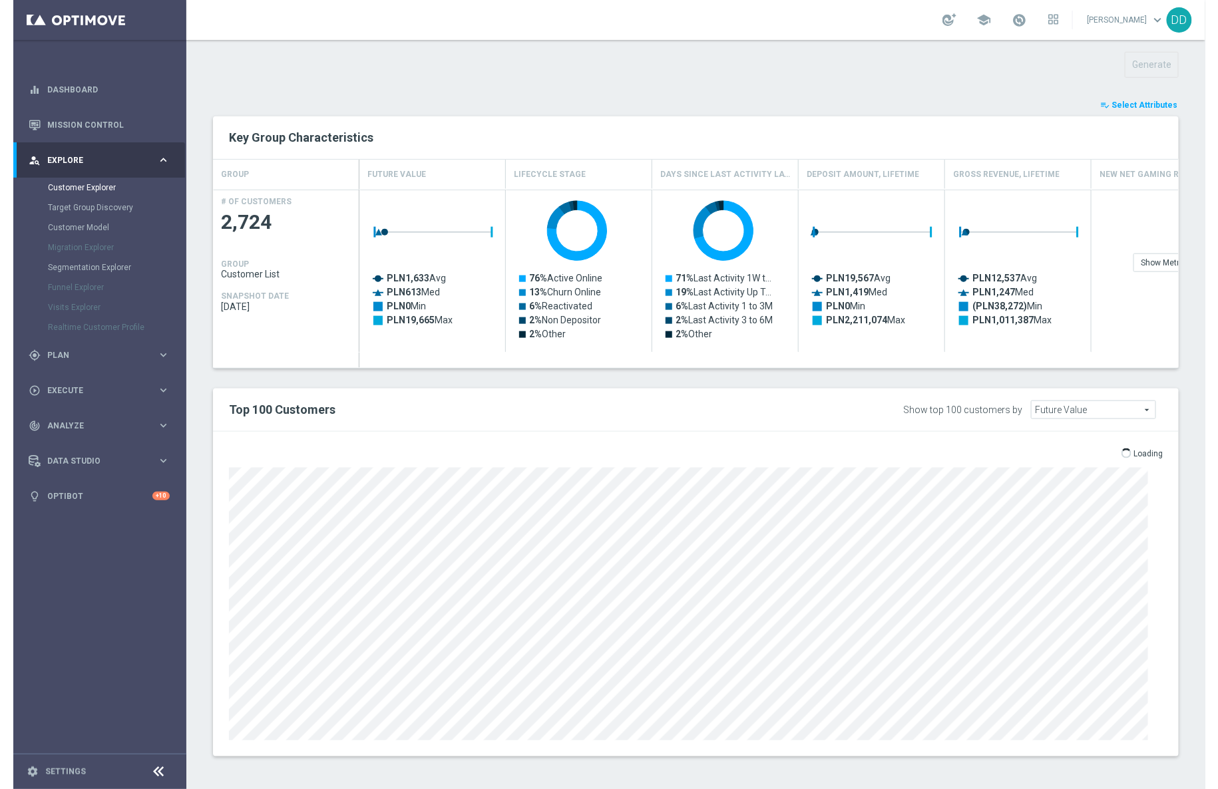
scroll to position [540, 0]
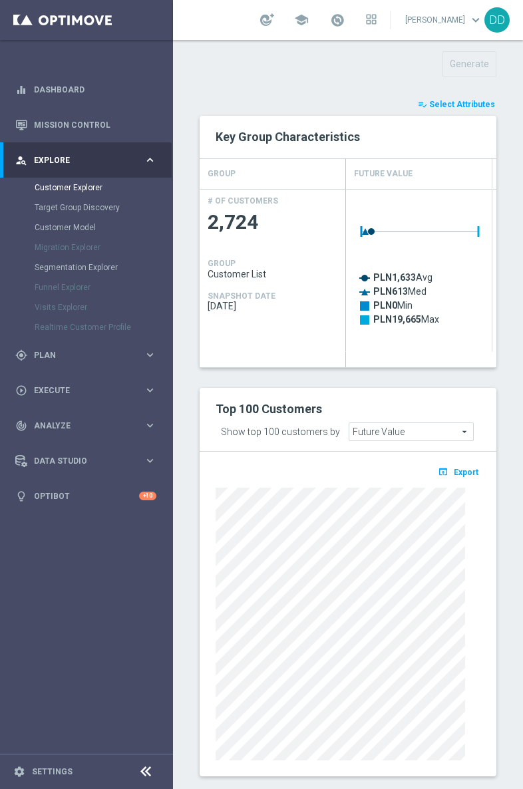
click at [128, 616] on sidenavbar "equalizer Dashboard Mission Control" at bounding box center [86, 394] width 173 height 789
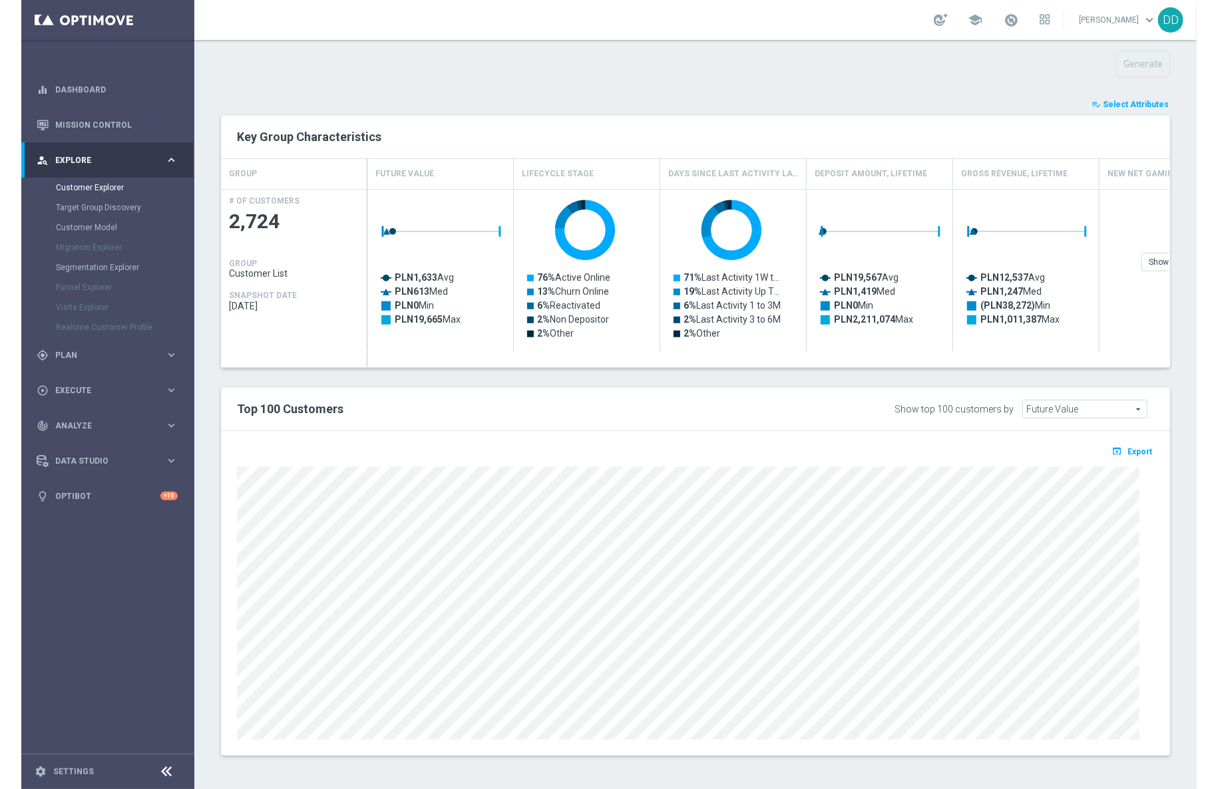
scroll to position [470, 0]
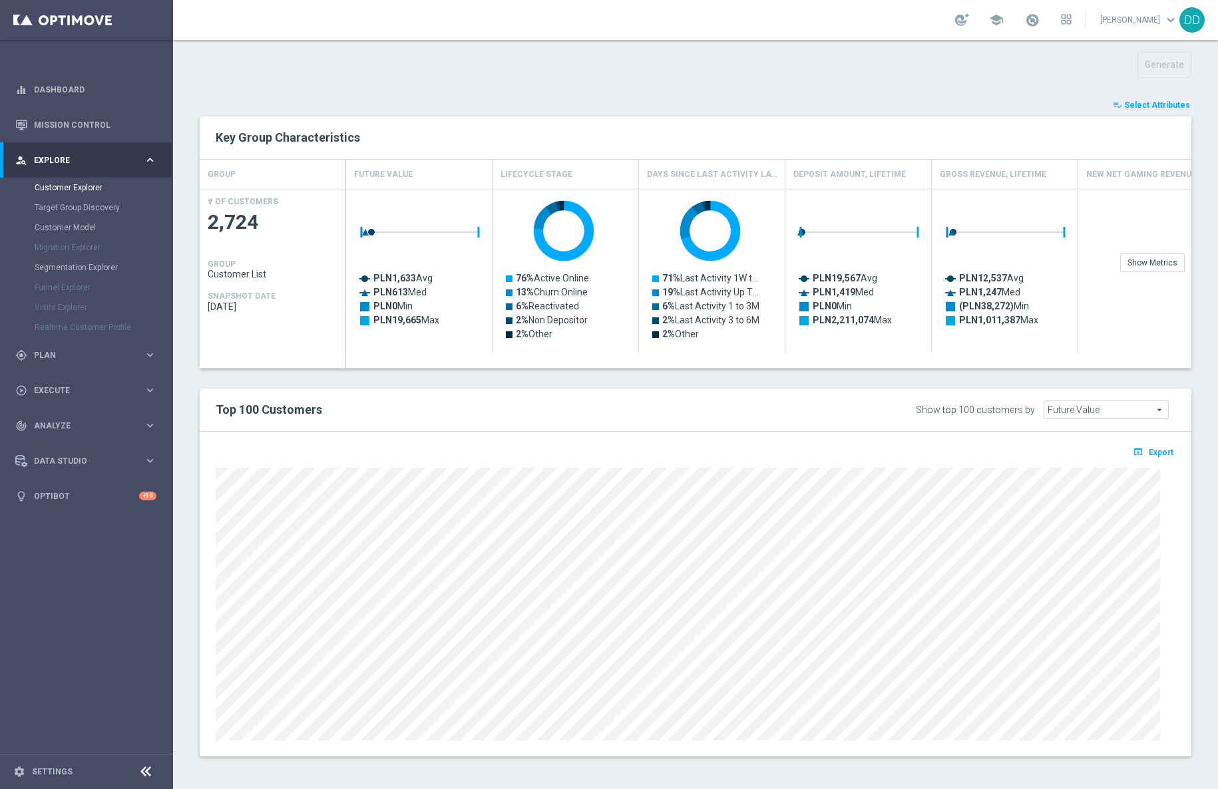
drag, startPoint x: 51, startPoint y: 626, endPoint x: 58, endPoint y: 598, distance: 28.9
click at [51, 626] on nav "equalizer Dashboard Mission Control" at bounding box center [86, 429] width 172 height 714
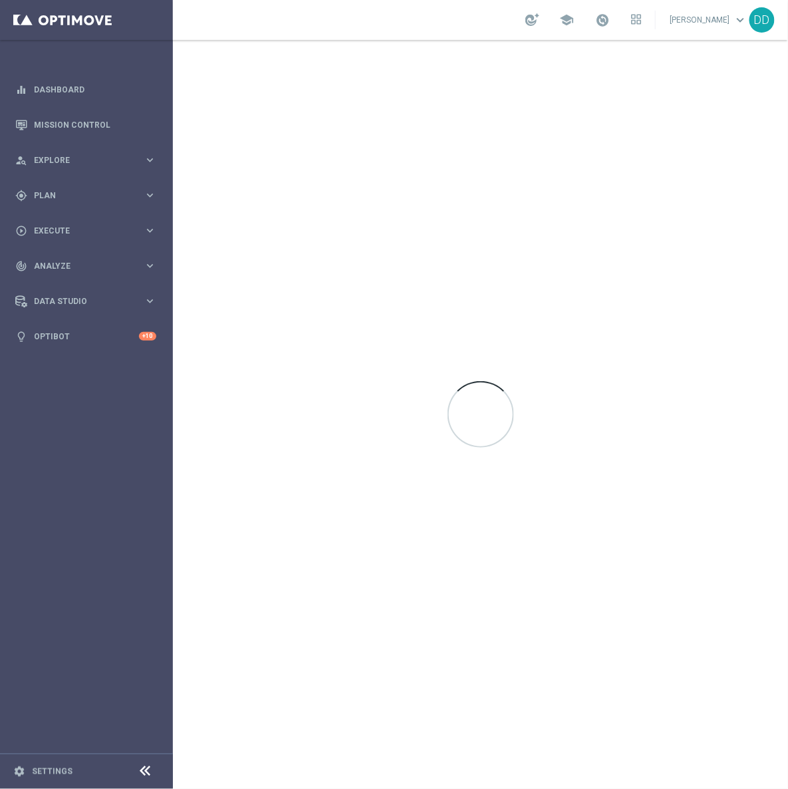
click at [149, 768] on icon at bounding box center [146, 772] width 16 height 16
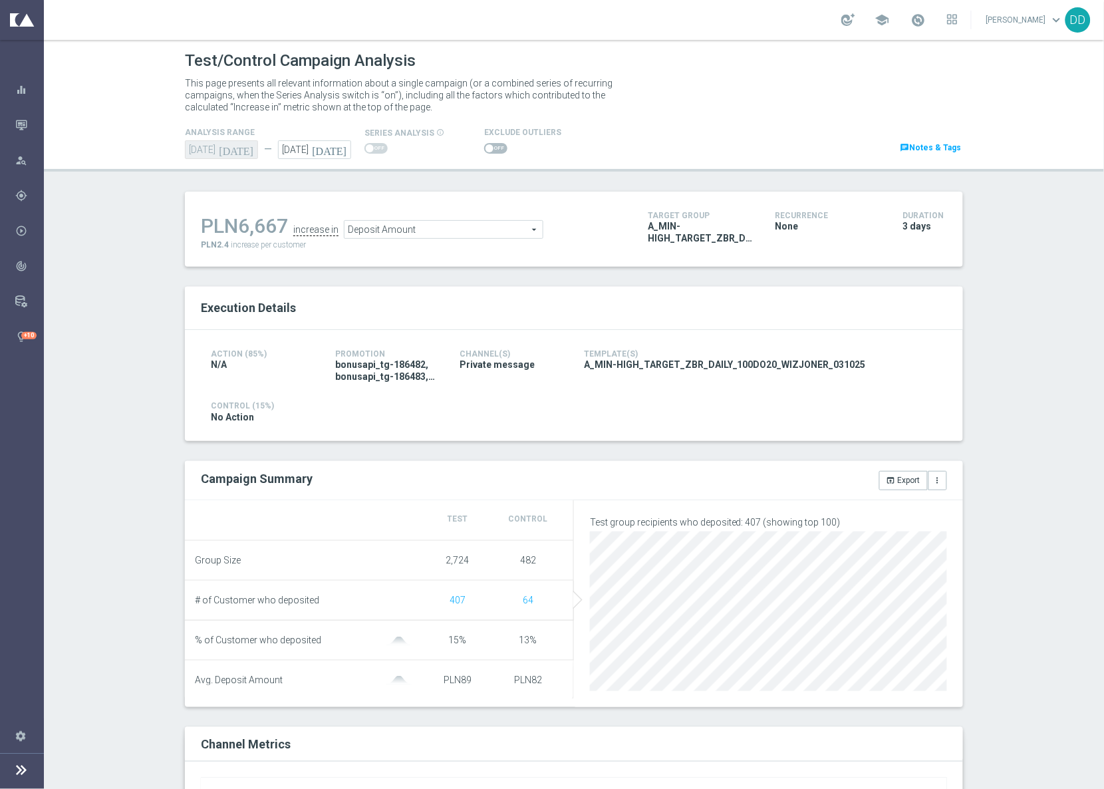
click at [269, 257] on div "PLN6,667 increase in Deposit Amount Deposit Amount arrow_drop_down search PLN2.…" at bounding box center [574, 229] width 778 height 75
click at [414, 226] on span "Deposit Amount" at bounding box center [444, 229] width 198 height 17
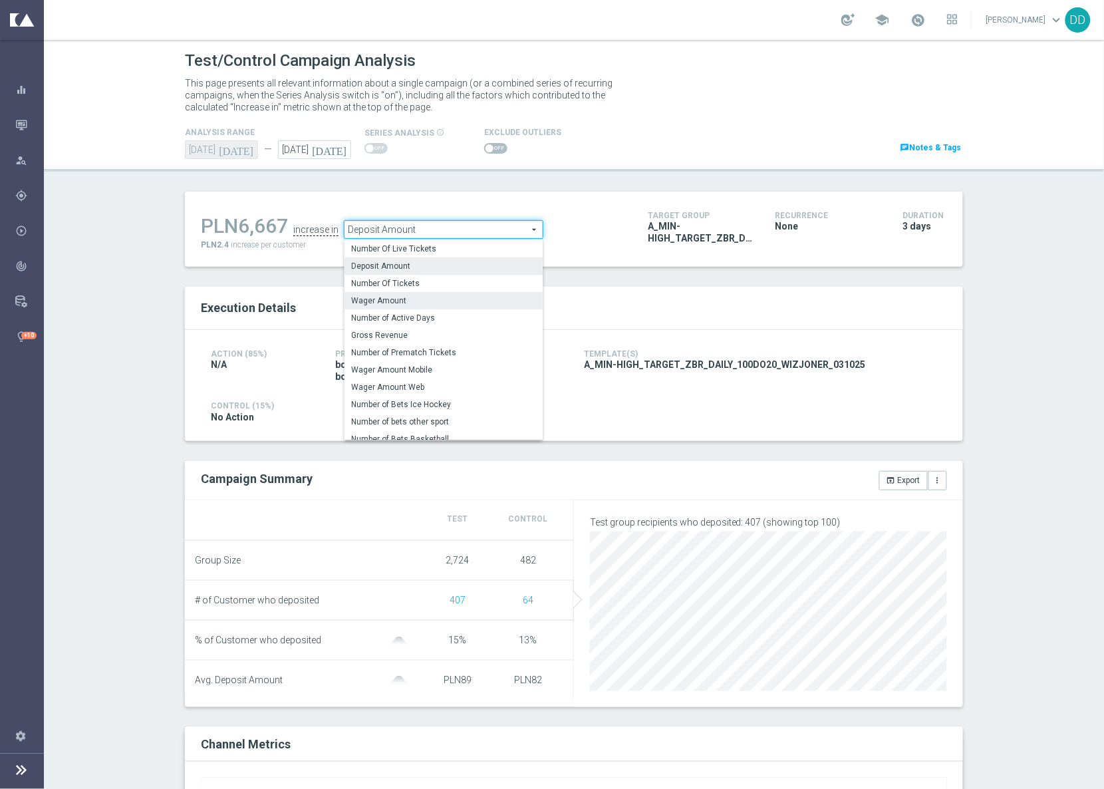
click at [401, 297] on span "Wager Amount" at bounding box center [443, 300] width 185 height 11
type input "Wager Amount"
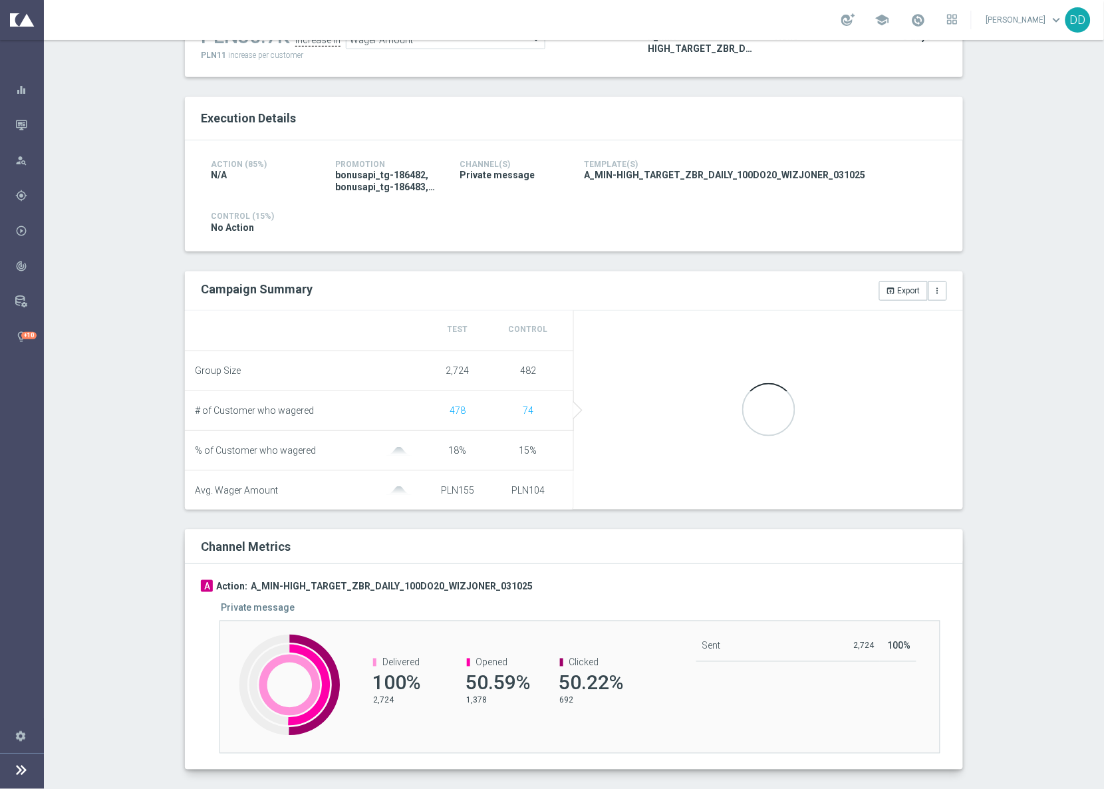
scroll to position [200, 0]
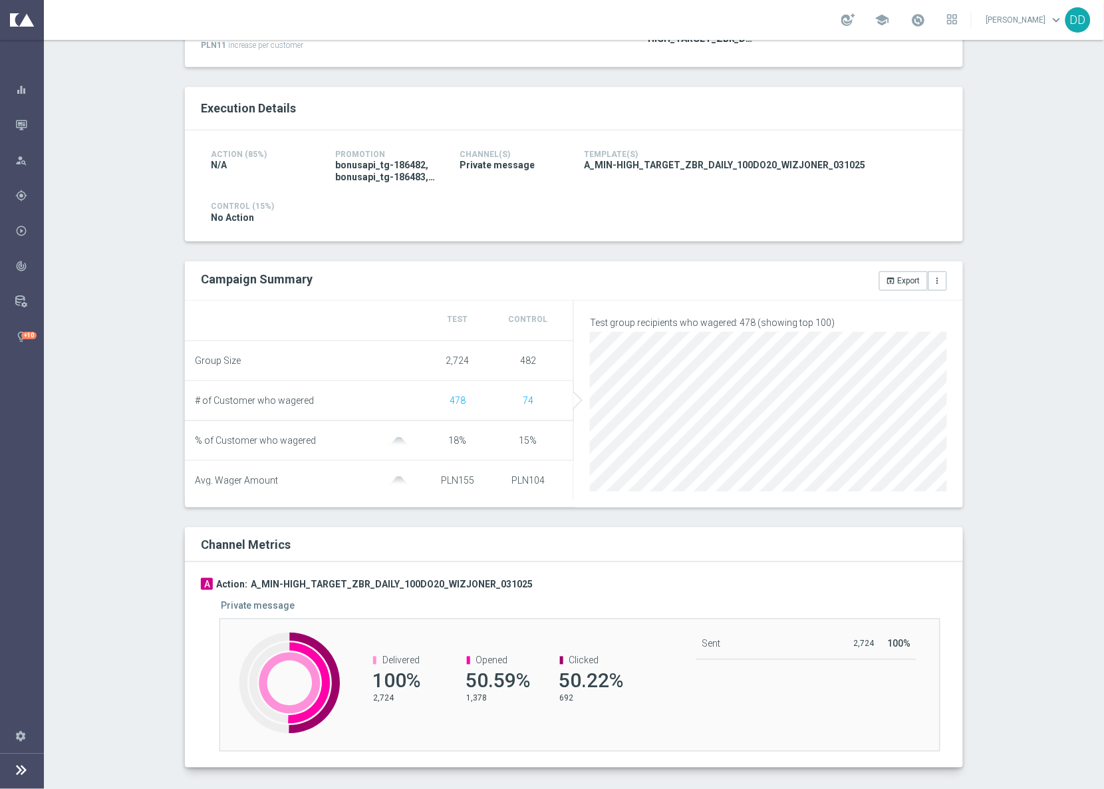
drag, startPoint x: 965, startPoint y: 251, endPoint x: 951, endPoint y: 245, distance: 15.2
click at [965, 251] on div "Test/Control Campaign Analysis This page presents all relevant information abou…" at bounding box center [574, 414] width 1061 height 749
